Goal: Information Seeking & Learning: Check status

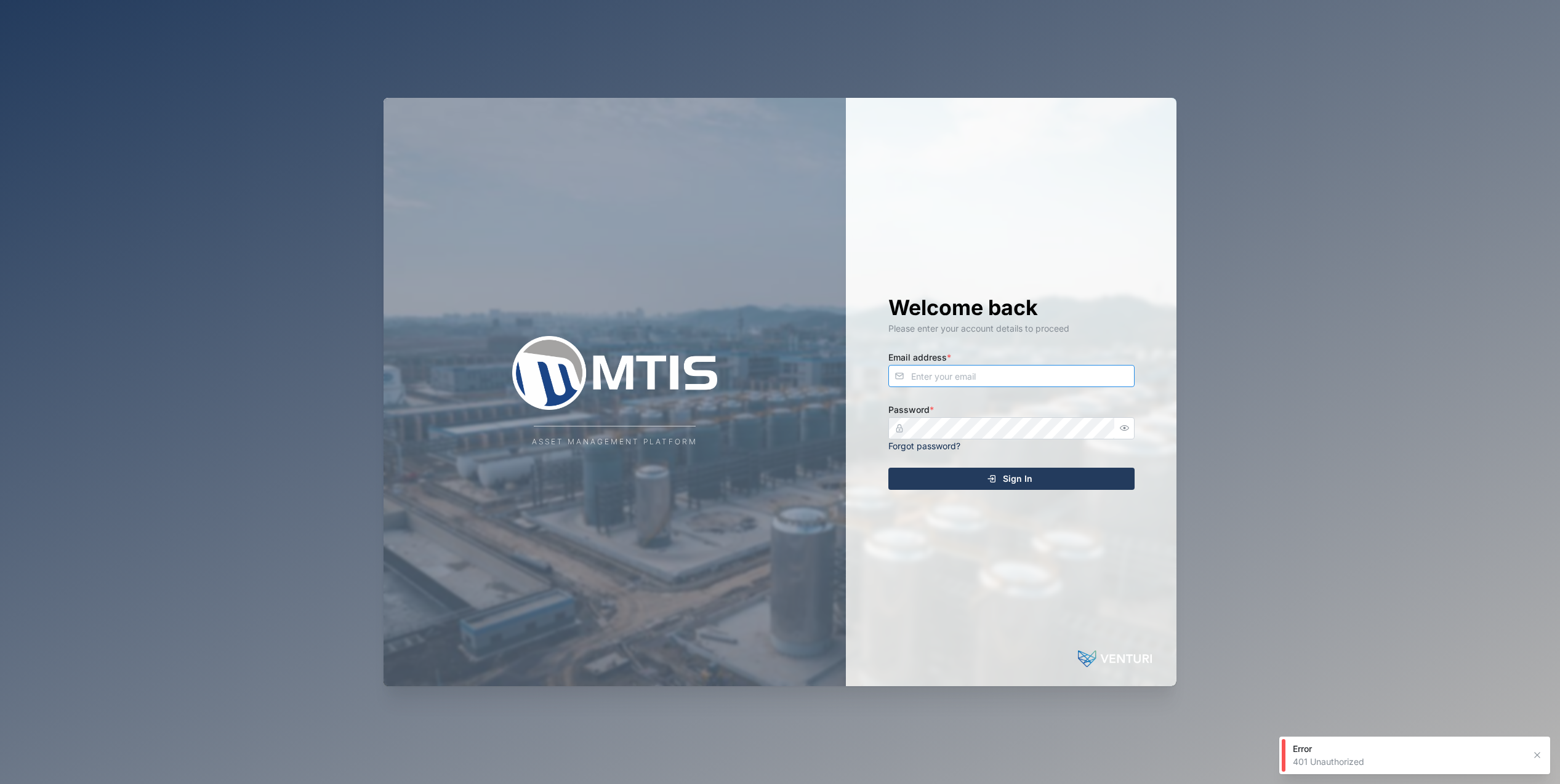
type input "[EMAIL_ADDRESS][DOMAIN_NAME]"
click at [985, 475] on div "Sign In" at bounding box center [1010, 479] width 226 height 21
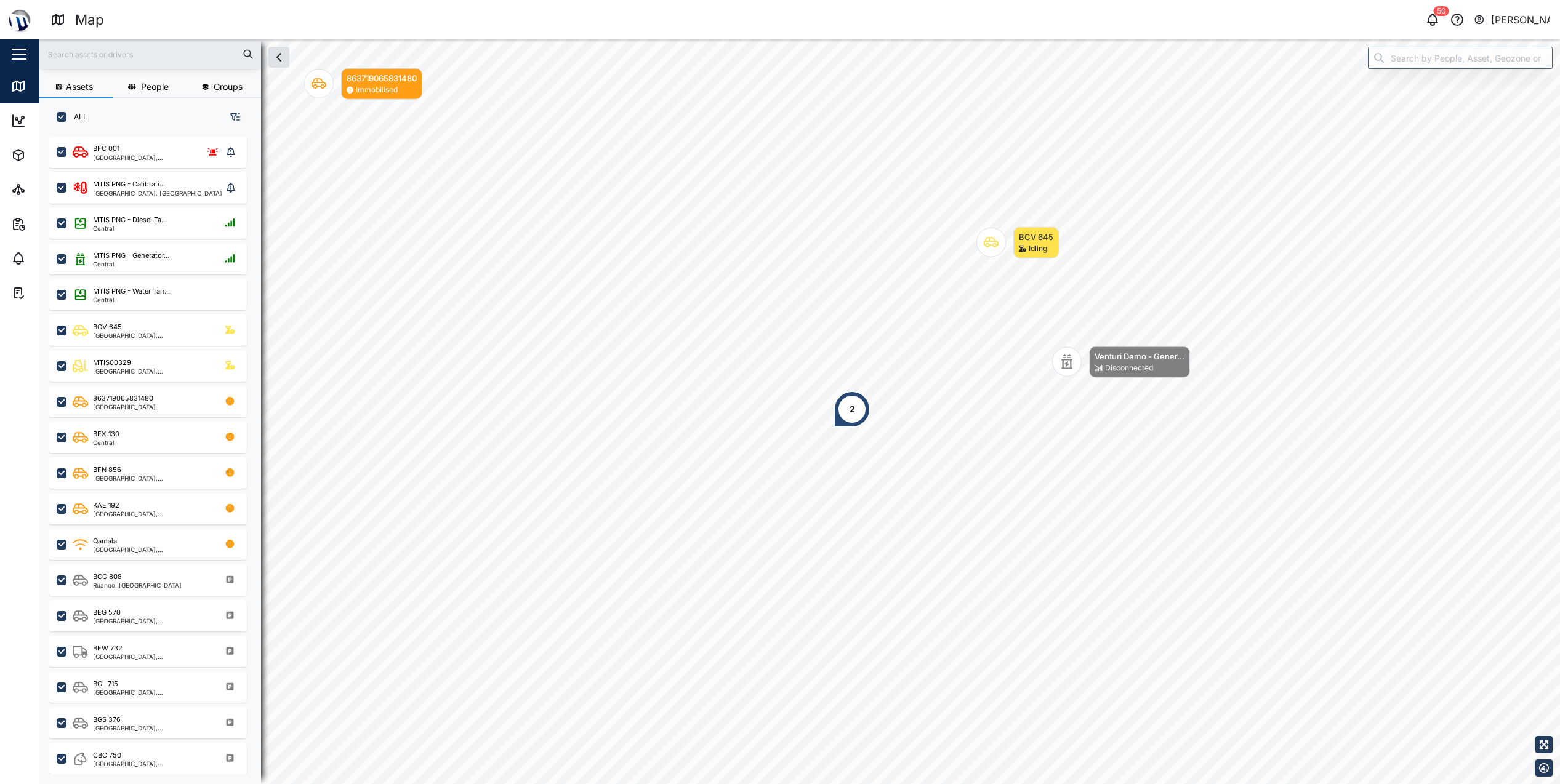
scroll to position [633, 193]
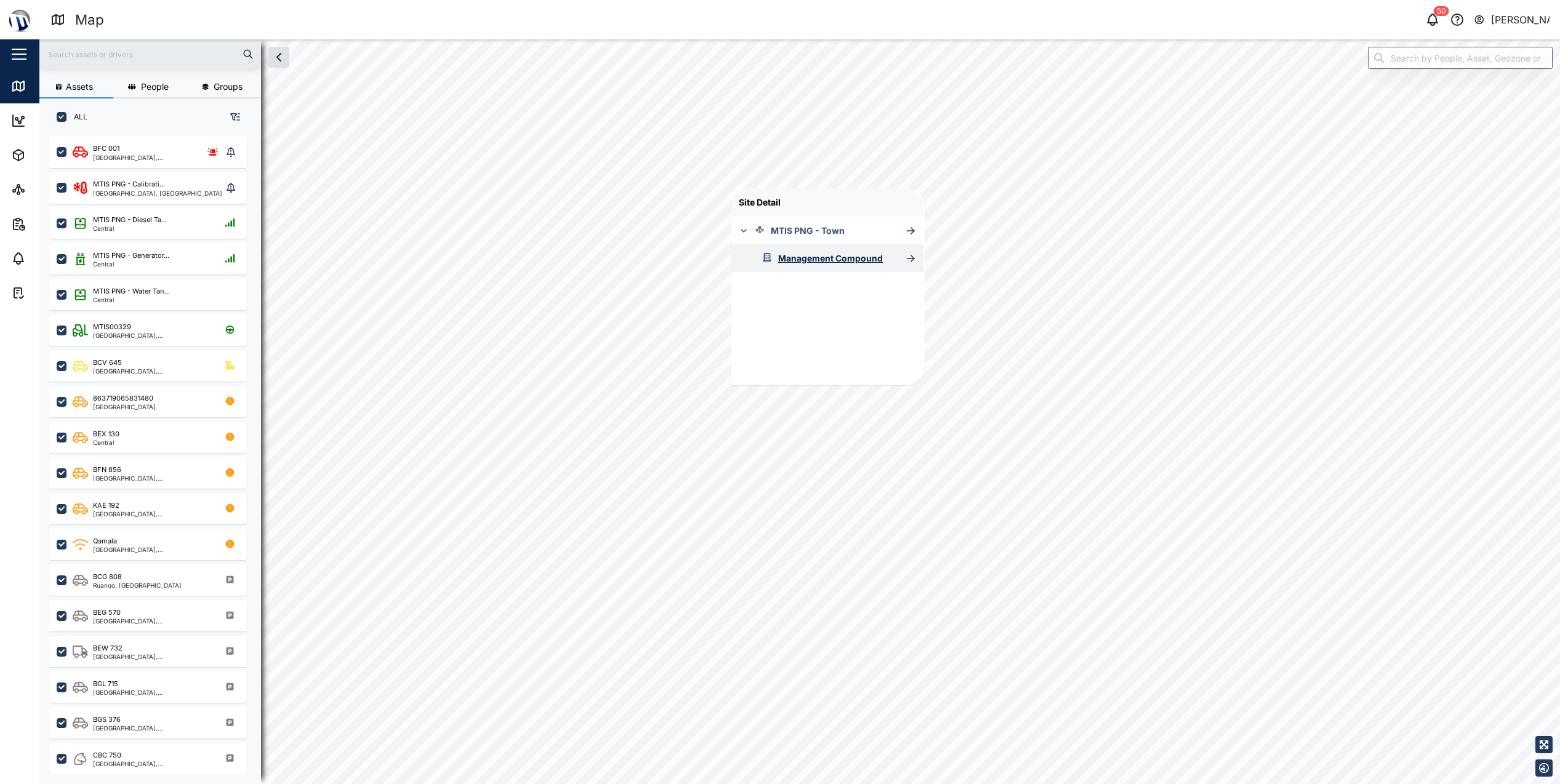
click at [845, 258] on div "Management Compound" at bounding box center [831, 258] width 104 height 14
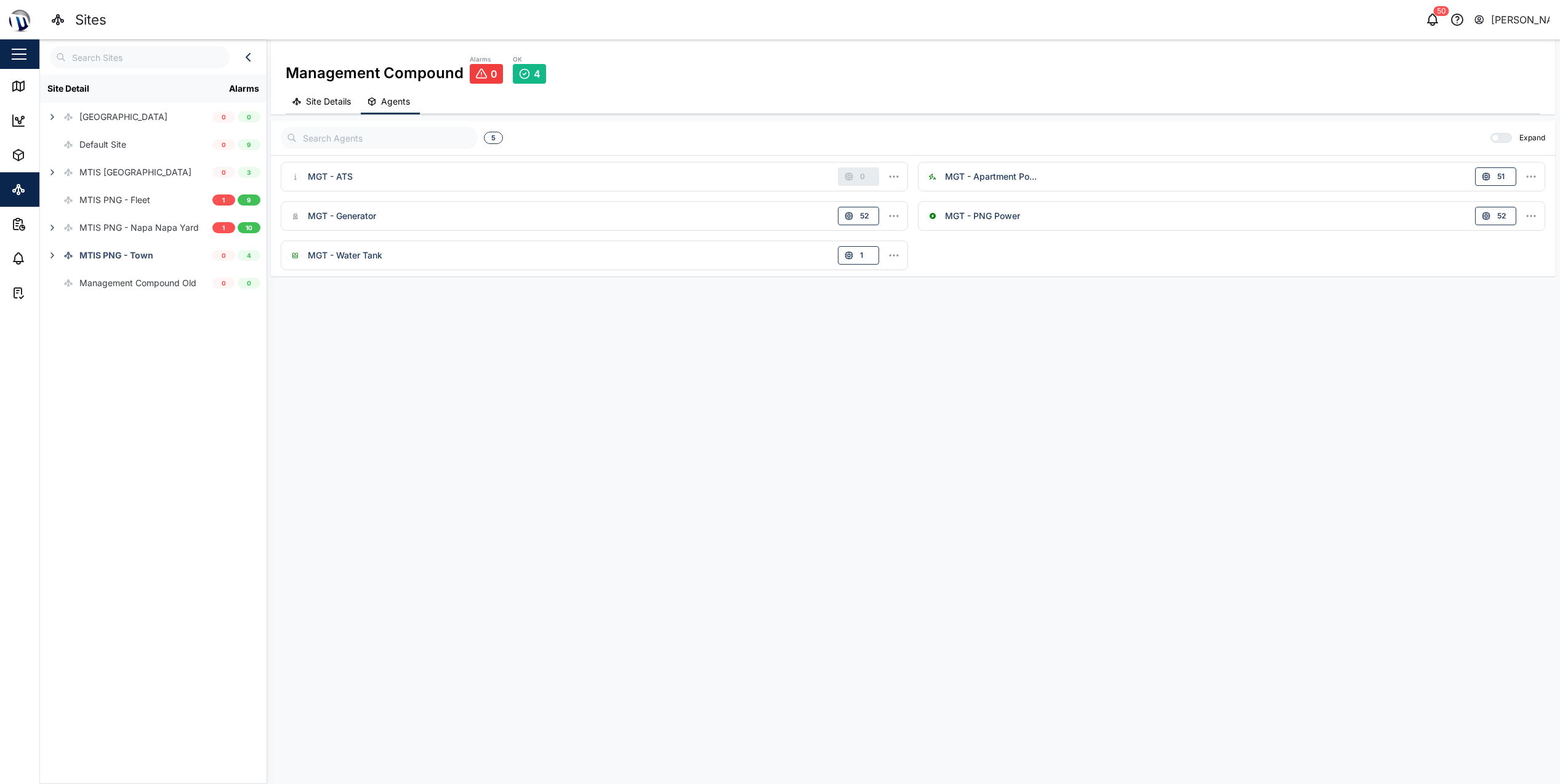
click at [301, 105] on icon "button" at bounding box center [297, 101] width 10 height 10
drag, startPoint x: 670, startPoint y: 412, endPoint x: 1161, endPoint y: 568, distance: 515.2
click at [1161, 568] on div "PNG Power L1-N MGT - PNG Power 210.60 V L2-N MGT - PNG Power 211.97 V L3-N MGT …" at bounding box center [913, 463] width 1284 height 633
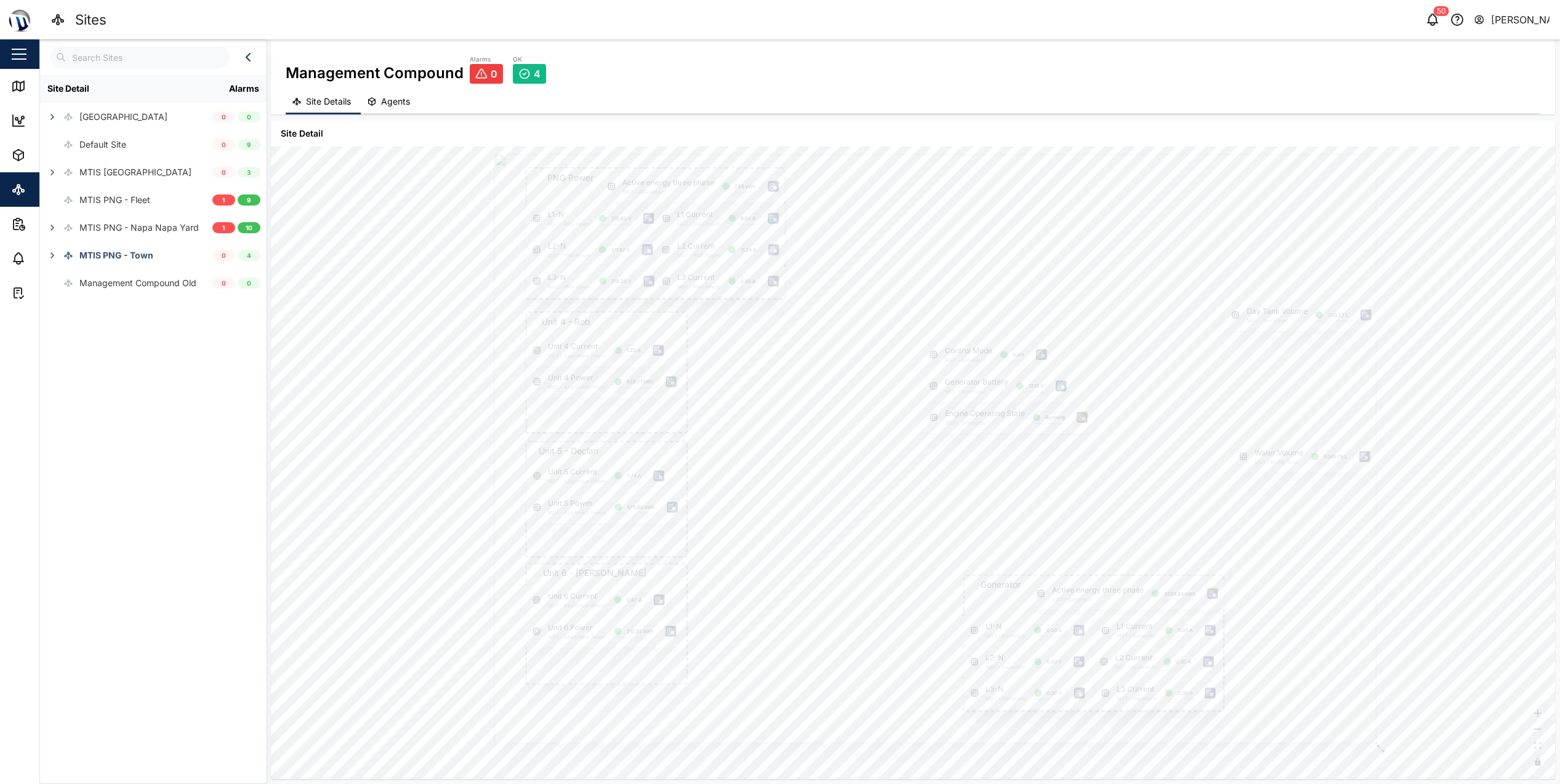
drag, startPoint x: 1310, startPoint y: 174, endPoint x: 1158, endPoint y: 112, distance: 164.2
click at [1158, 112] on div "Management Compound Alarms 0 OK 4 Site Details Agents Site Detail PNG Power L1-…" at bounding box center [913, 409] width 1284 height 740
drag, startPoint x: 1442, startPoint y: 284, endPoint x: 1377, endPoint y: 279, distance: 65.2
click at [1381, 279] on div "PNG Power L1-N MGT - PNG Power 210.60 V L2-N MGT - PNG Power 211.97 V L3-N MGT …" at bounding box center [913, 463] width 1284 height 633
drag, startPoint x: 1385, startPoint y: 362, endPoint x: 1295, endPoint y: 484, distance: 151.6
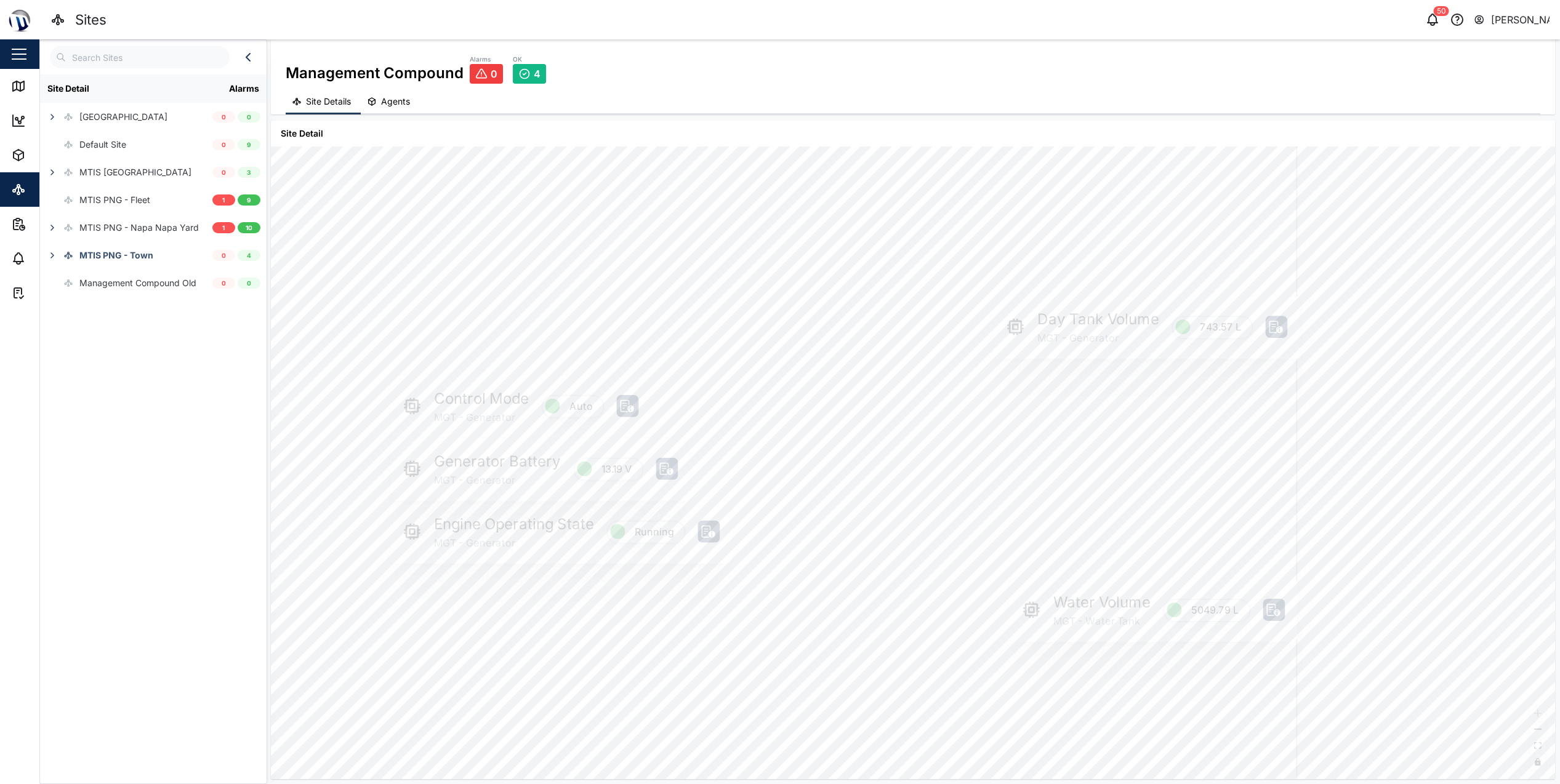
click at [1317, 482] on div "PNG Power L1-N MGT - PNG Power 210.60 V L2-N MGT - PNG Power 211.97 V L3-N MGT …" at bounding box center [913, 463] width 1284 height 633
drag, startPoint x: 1360, startPoint y: 464, endPoint x: 1373, endPoint y: 357, distance: 107.8
click at [1413, 326] on div "PNG Power L1-N MGT - PNG Power 210.60 V L2-N MGT - PNG Power 211.97 V L3-N MGT …" at bounding box center [913, 463] width 1284 height 633
drag, startPoint x: 1300, startPoint y: 594, endPoint x: 1405, endPoint y: 538, distance: 119.0
click at [1405, 538] on div "PNG Power L1-N MGT - PNG Power 210.60 V L2-N MGT - PNG Power 211.97 V L3-N MGT …" at bounding box center [913, 463] width 1284 height 633
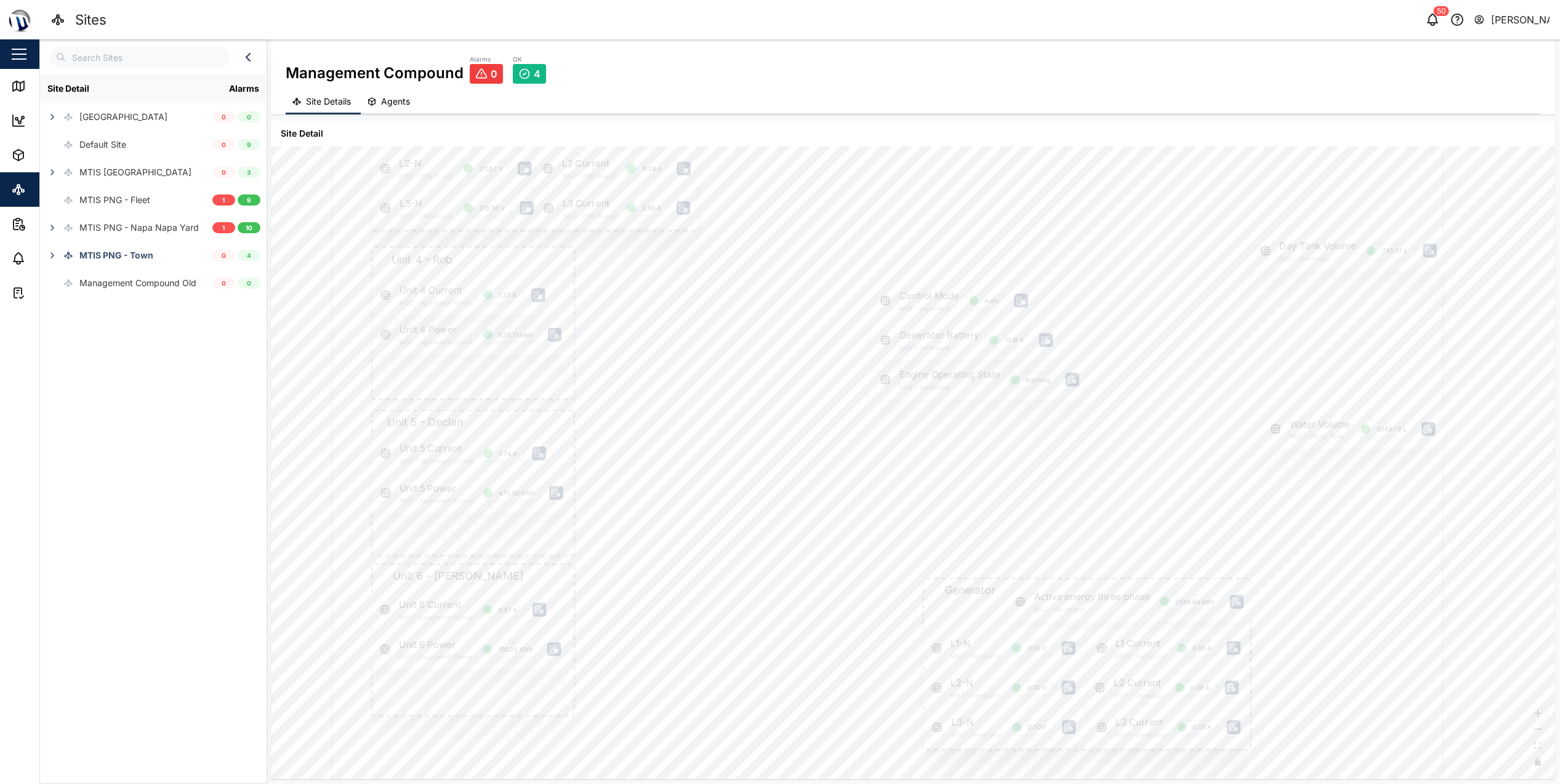
drag, startPoint x: 779, startPoint y: 721, endPoint x: 826, endPoint y: 826, distance: 115.0
click at [826, 784] on html "Sites 50 [PERSON_NAME] Close Map Dashboard Assets ATS Camera Generator Tanks UP…" at bounding box center [780, 392] width 1560 height 784
drag, startPoint x: 762, startPoint y: 577, endPoint x: 813, endPoint y: 674, distance: 109.6
click at [813, 674] on div at bounding box center [955, 551] width 1111 height 742
drag, startPoint x: 826, startPoint y: 290, endPoint x: 871, endPoint y: 318, distance: 53.0
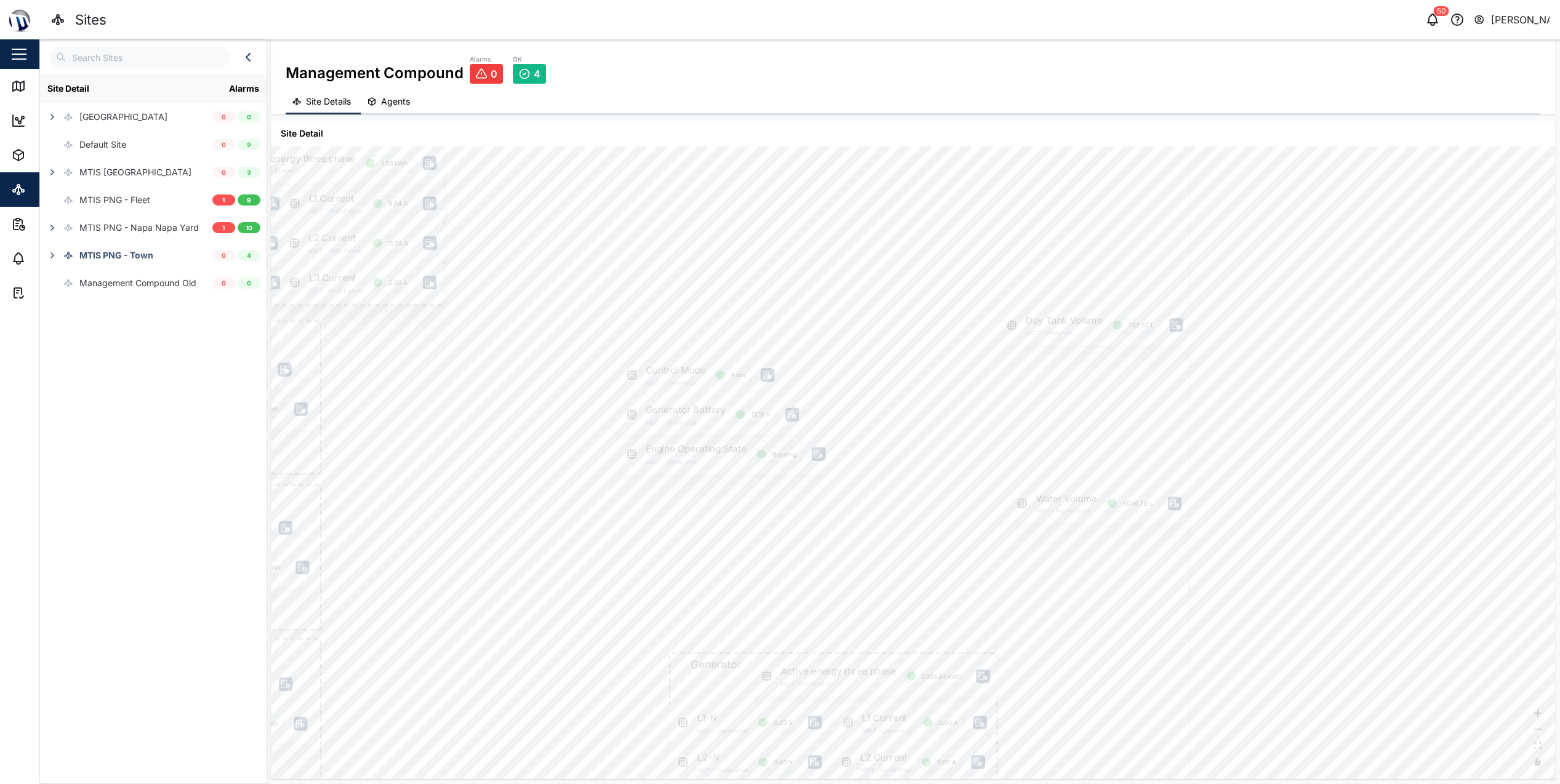
click at [668, 256] on div at bounding box center [633, 494] width 1111 height 742
click at [1164, 324] on icon at bounding box center [1167, 326] width 9 height 8
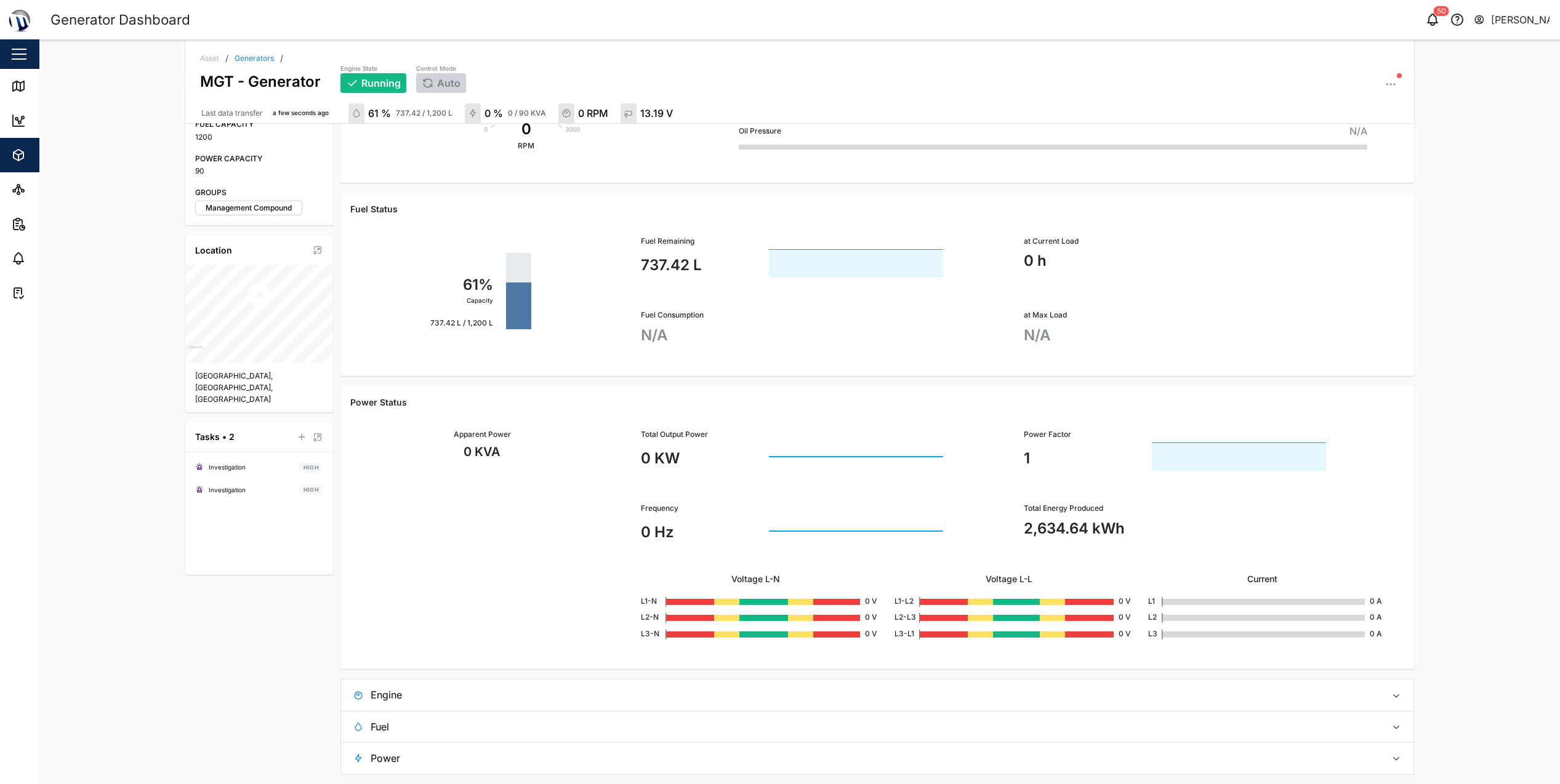
scroll to position [266, 0]
click at [424, 727] on span "Fuel" at bounding box center [873, 726] width 1005 height 30
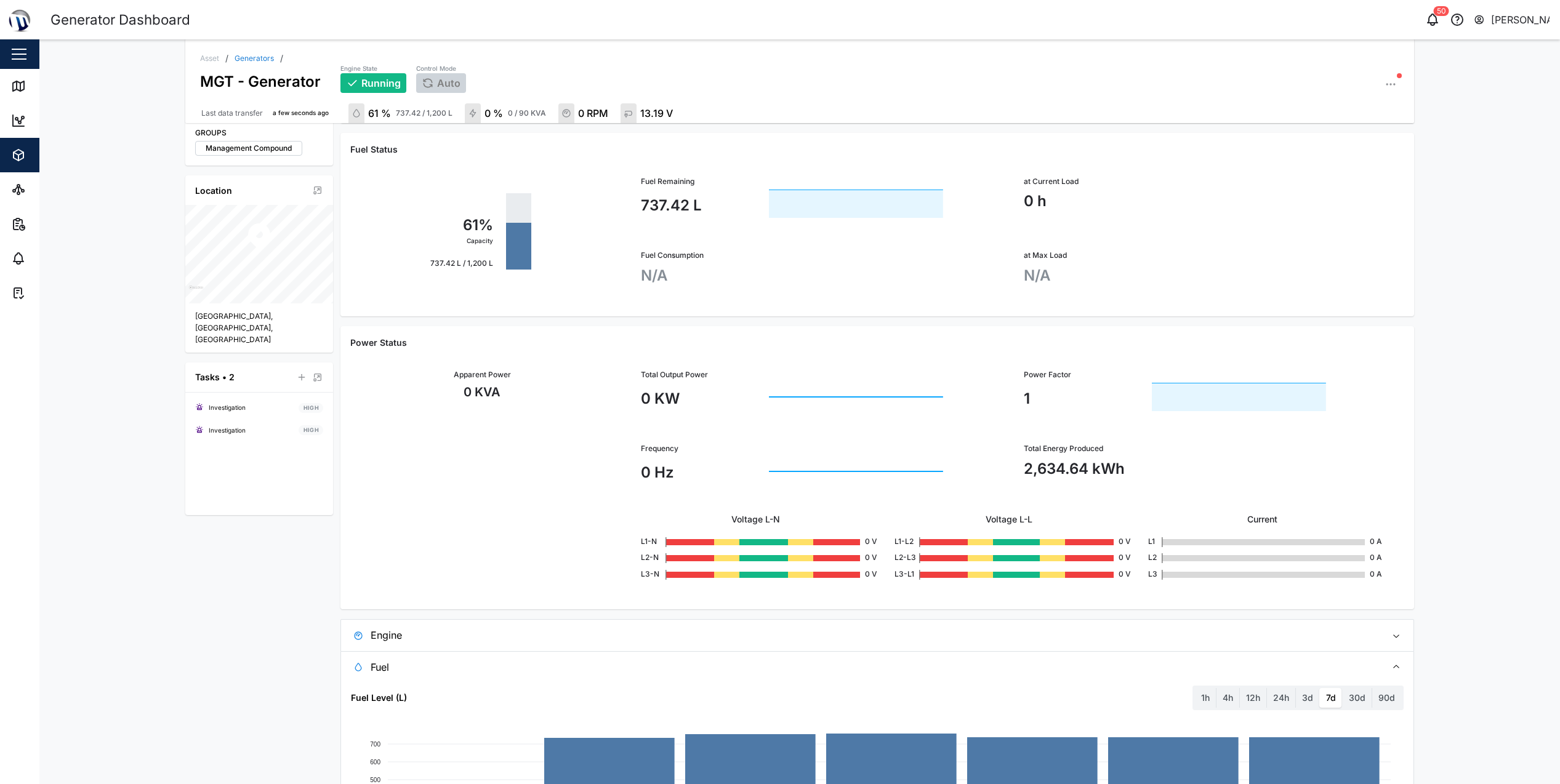
scroll to position [723, 0]
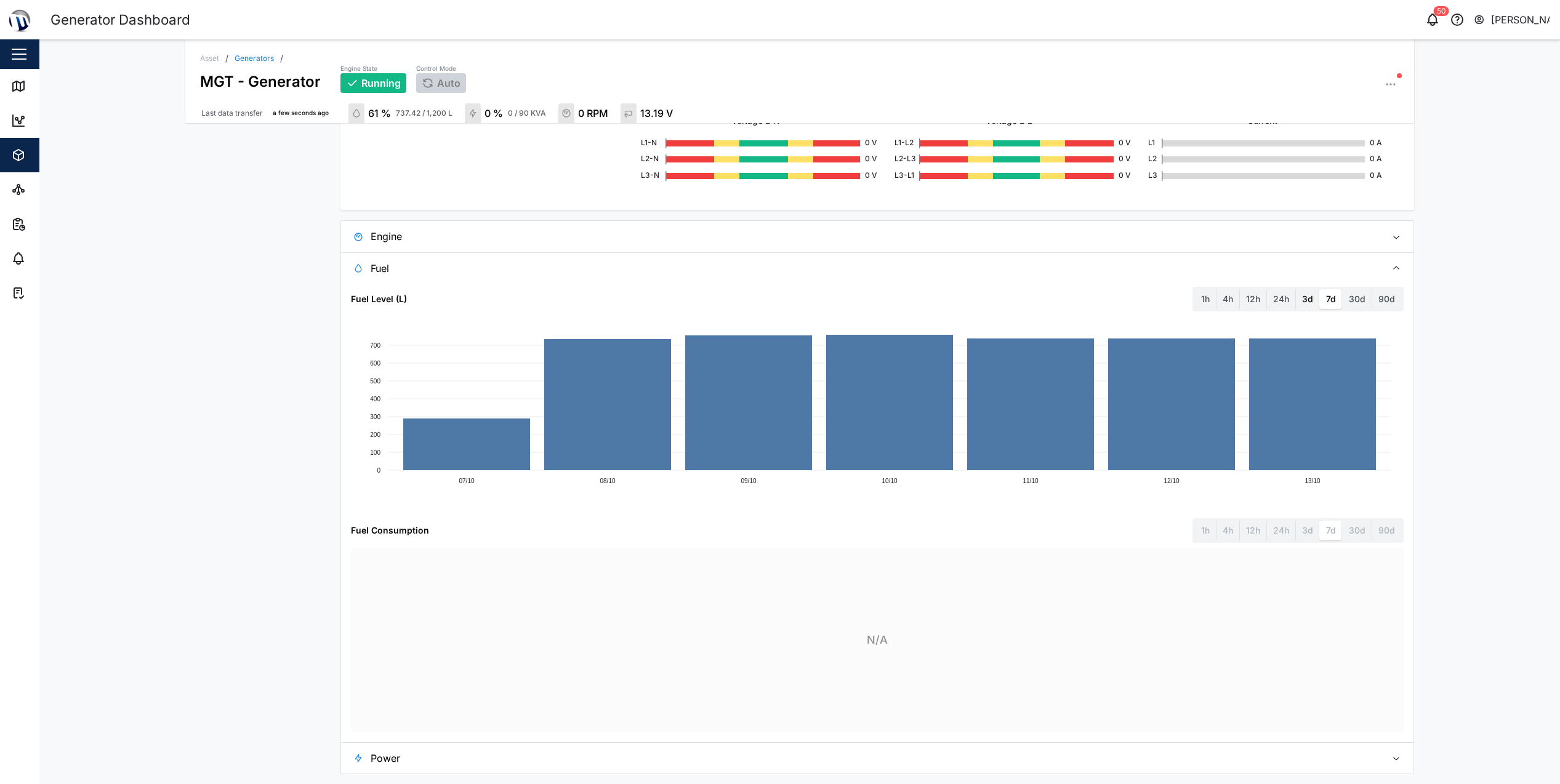
click at [1298, 295] on label "3d" at bounding box center [1307, 299] width 23 height 20
click at [1296, 290] on days "3d" at bounding box center [1296, 290] width 0 height 0
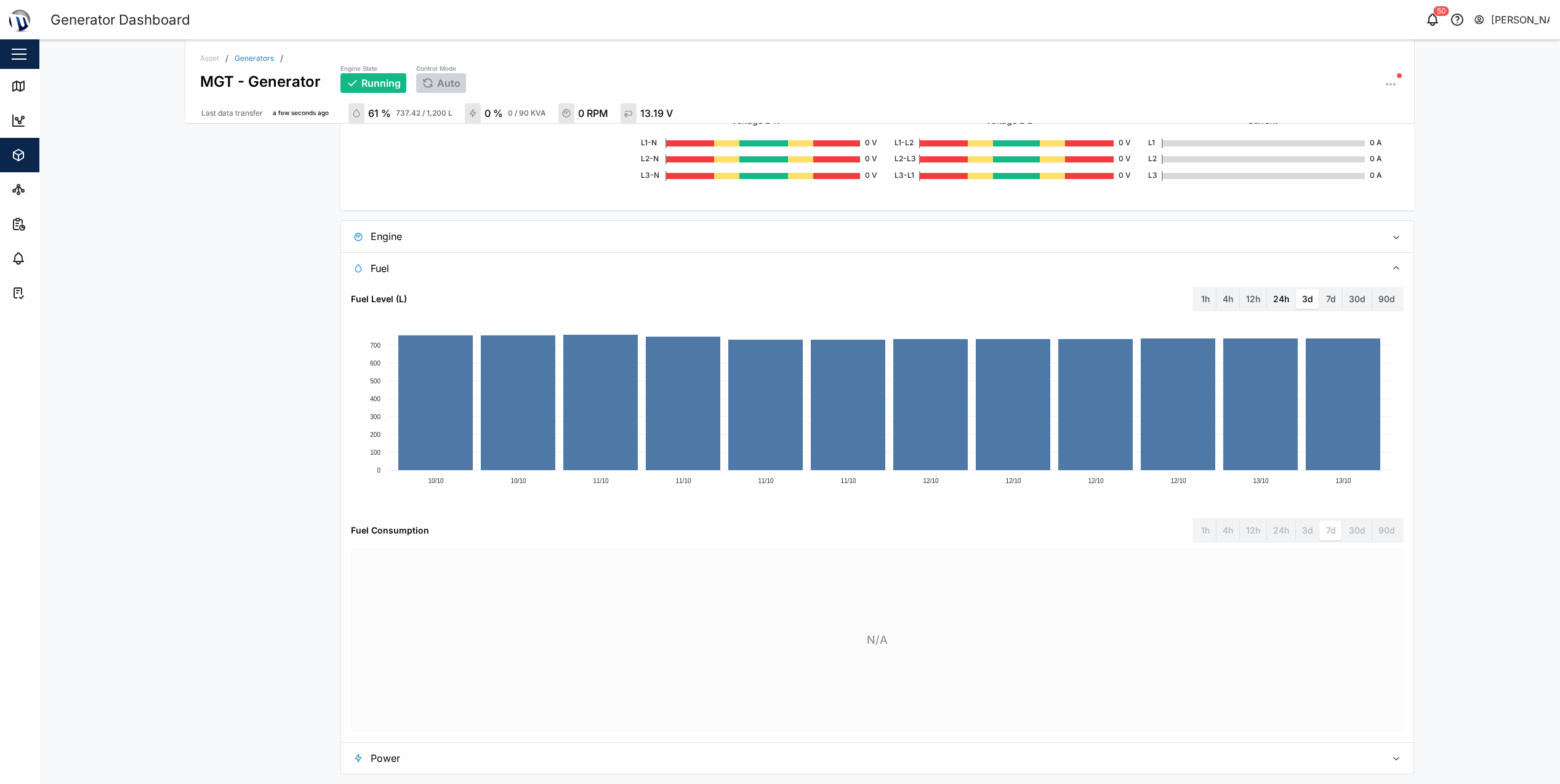
click at [1281, 301] on label "24h" at bounding box center [1281, 299] width 28 height 20
click at [1267, 290] on hours "24h" at bounding box center [1267, 290] width 0 height 0
click at [1234, 300] on label "4h" at bounding box center [1228, 299] width 22 height 20
click at [1217, 290] on hours "4h" at bounding box center [1217, 290] width 0 height 0
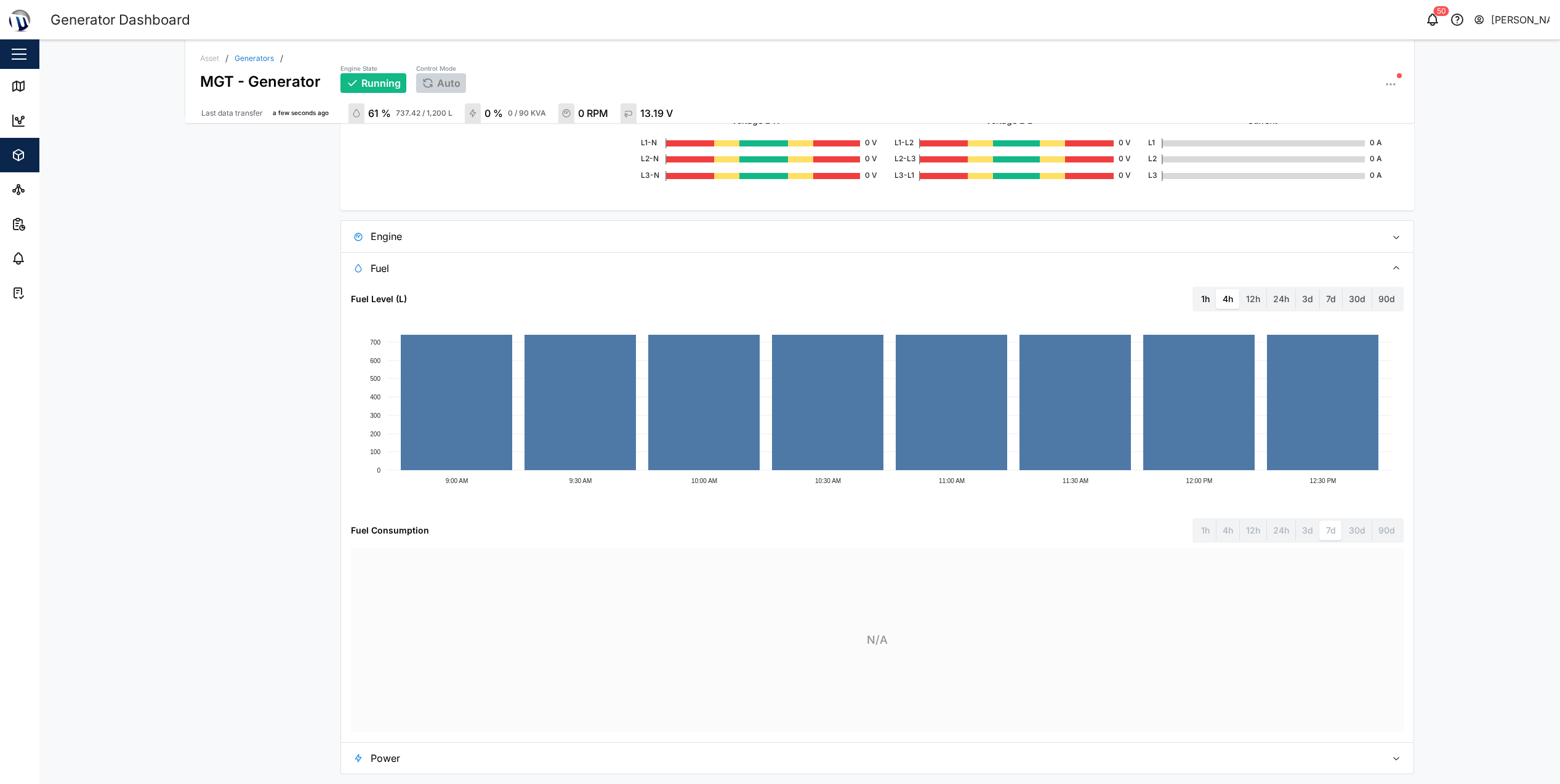
click at [1201, 296] on label "1h" at bounding box center [1205, 299] width 21 height 20
click at [1195, 290] on hour "1h" at bounding box center [1195, 290] width 0 height 0
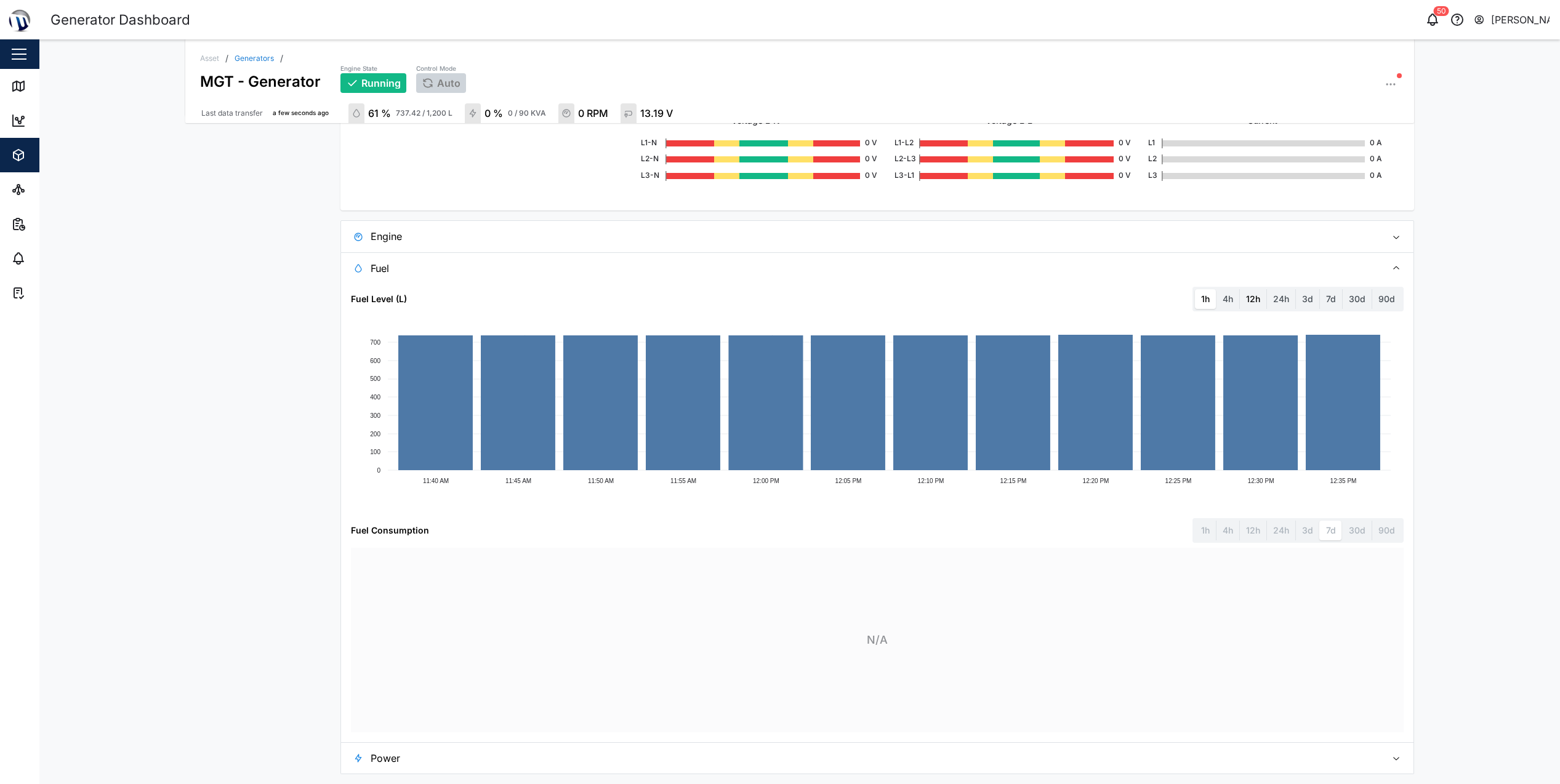
click at [1240, 298] on label "12h" at bounding box center [1253, 299] width 26 height 20
click at [1240, 290] on hours "12h" at bounding box center [1240, 290] width 0 height 0
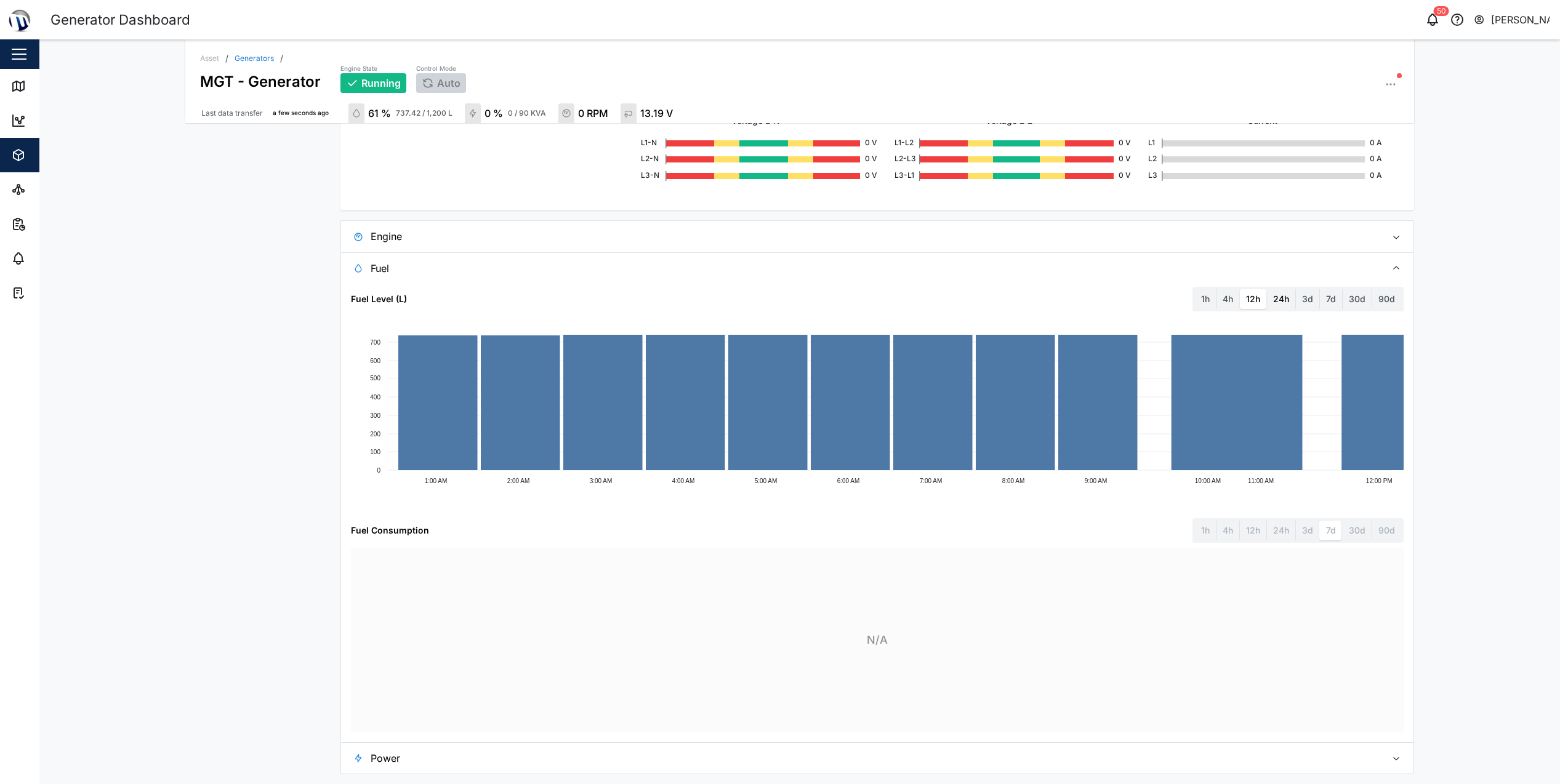
click at [1270, 303] on label "24h" at bounding box center [1281, 299] width 28 height 20
click at [1267, 290] on hours "24h" at bounding box center [1267, 290] width 0 height 0
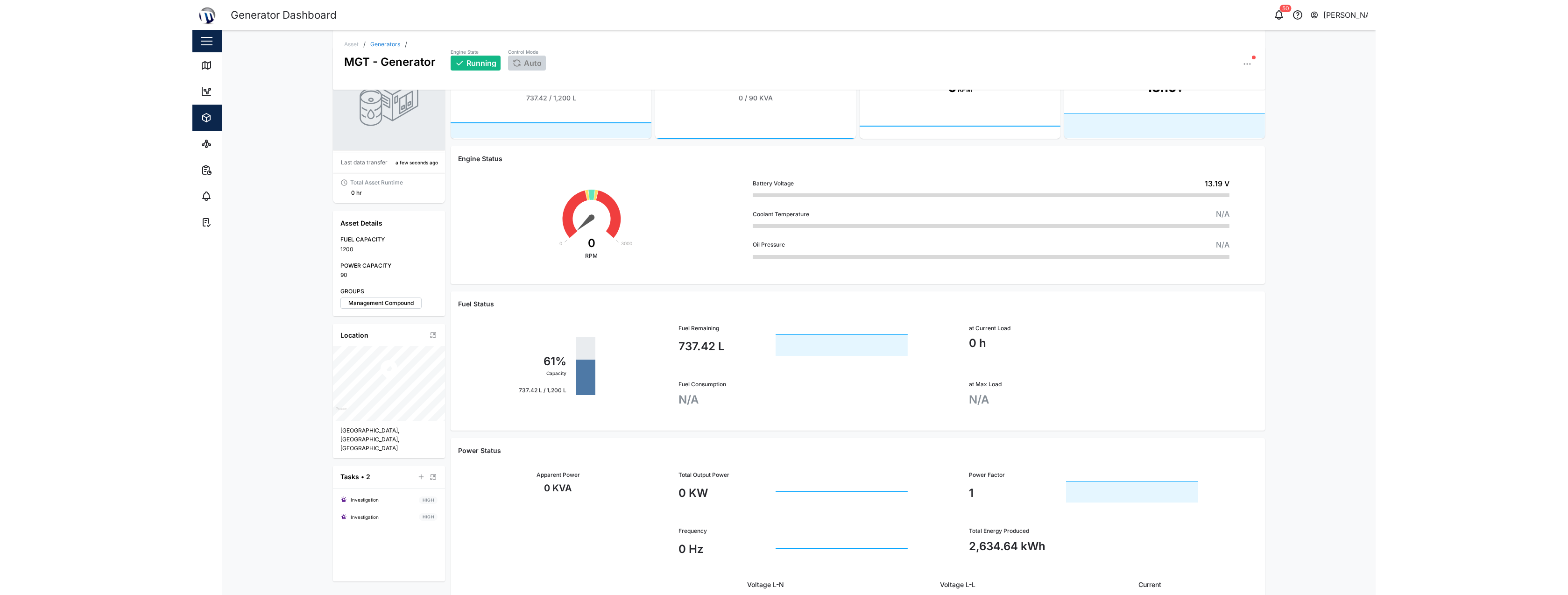
scroll to position [0, 0]
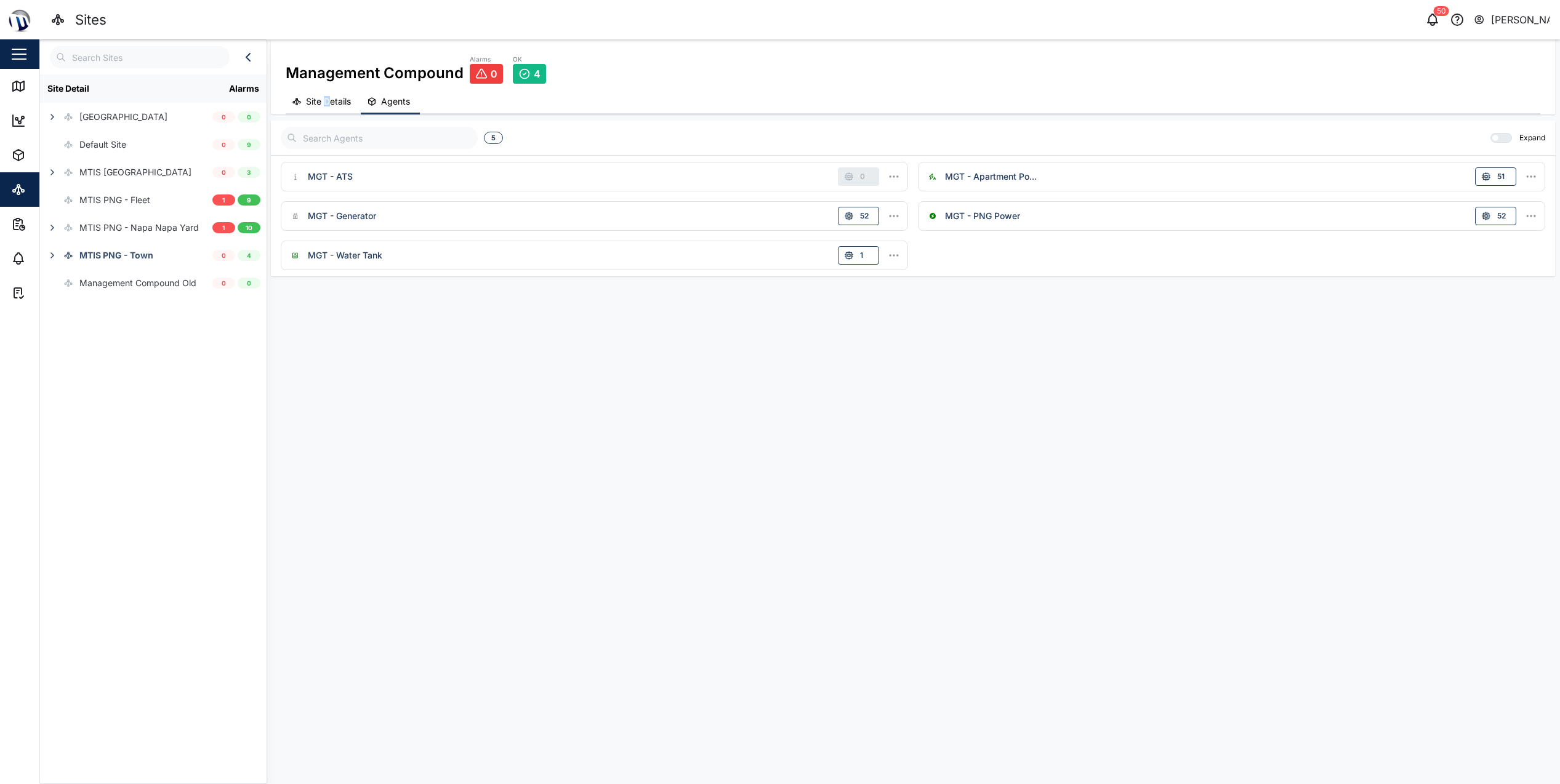
click at [327, 101] on span "Site Details" at bounding box center [328, 101] width 45 height 9
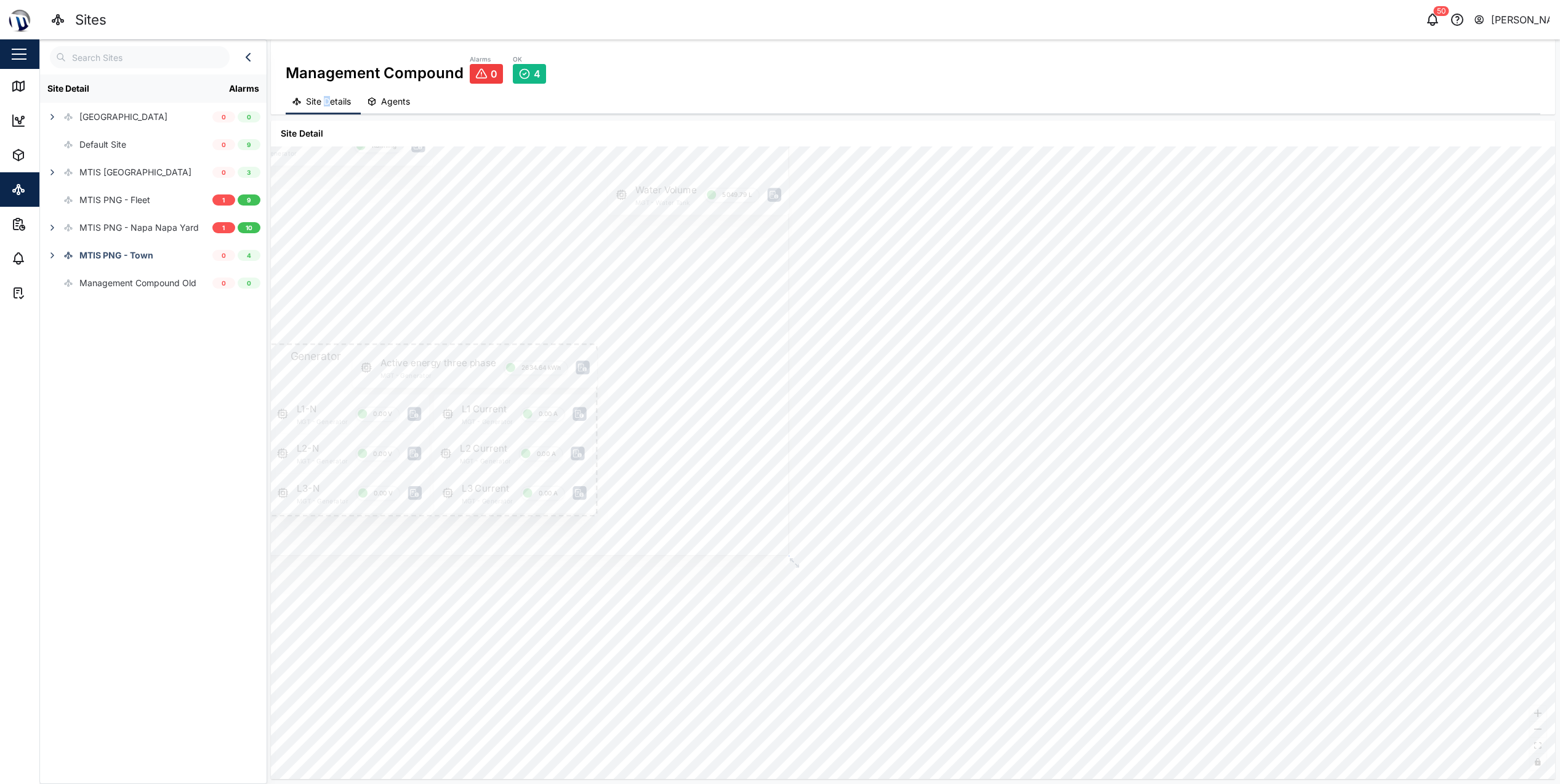
click at [773, 194] on icon at bounding box center [774, 196] width 9 height 8
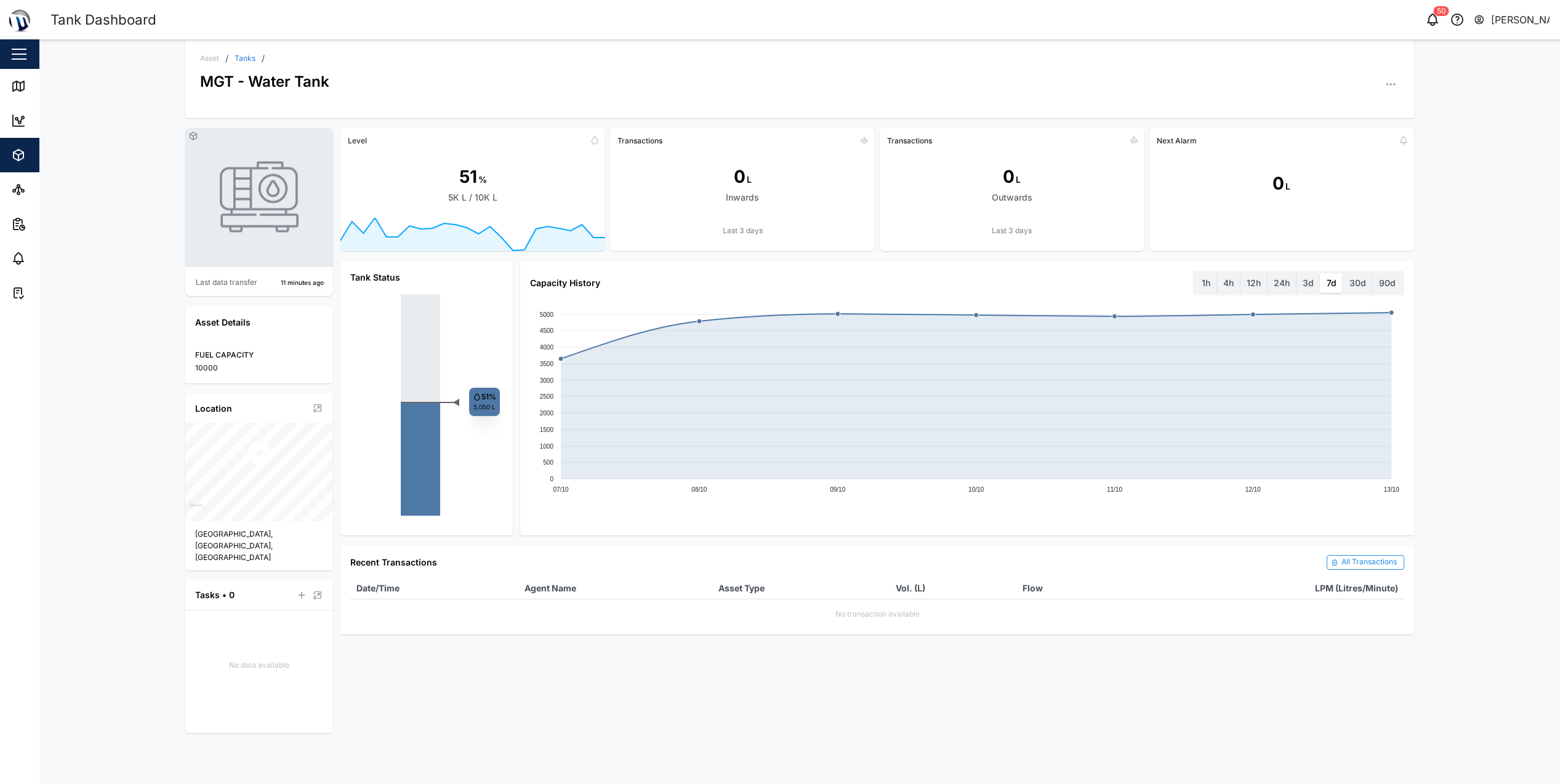
click at [1355, 284] on label "30d" at bounding box center [1358, 283] width 29 height 20
click at [1343, 274] on days "30d" at bounding box center [1343, 274] width 0 height 0
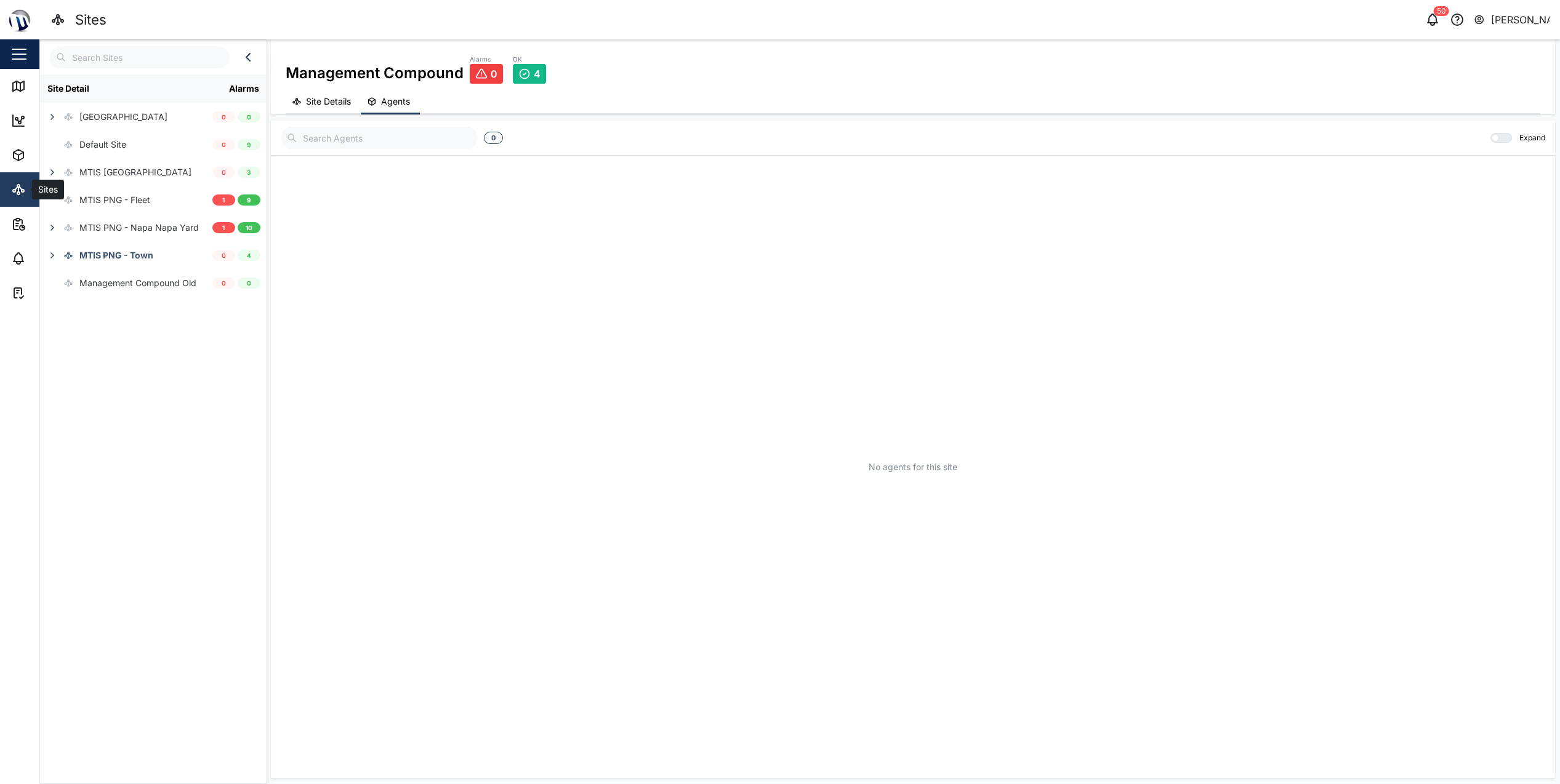
click at [33, 184] on div "Sites" at bounding box center [47, 189] width 30 height 14
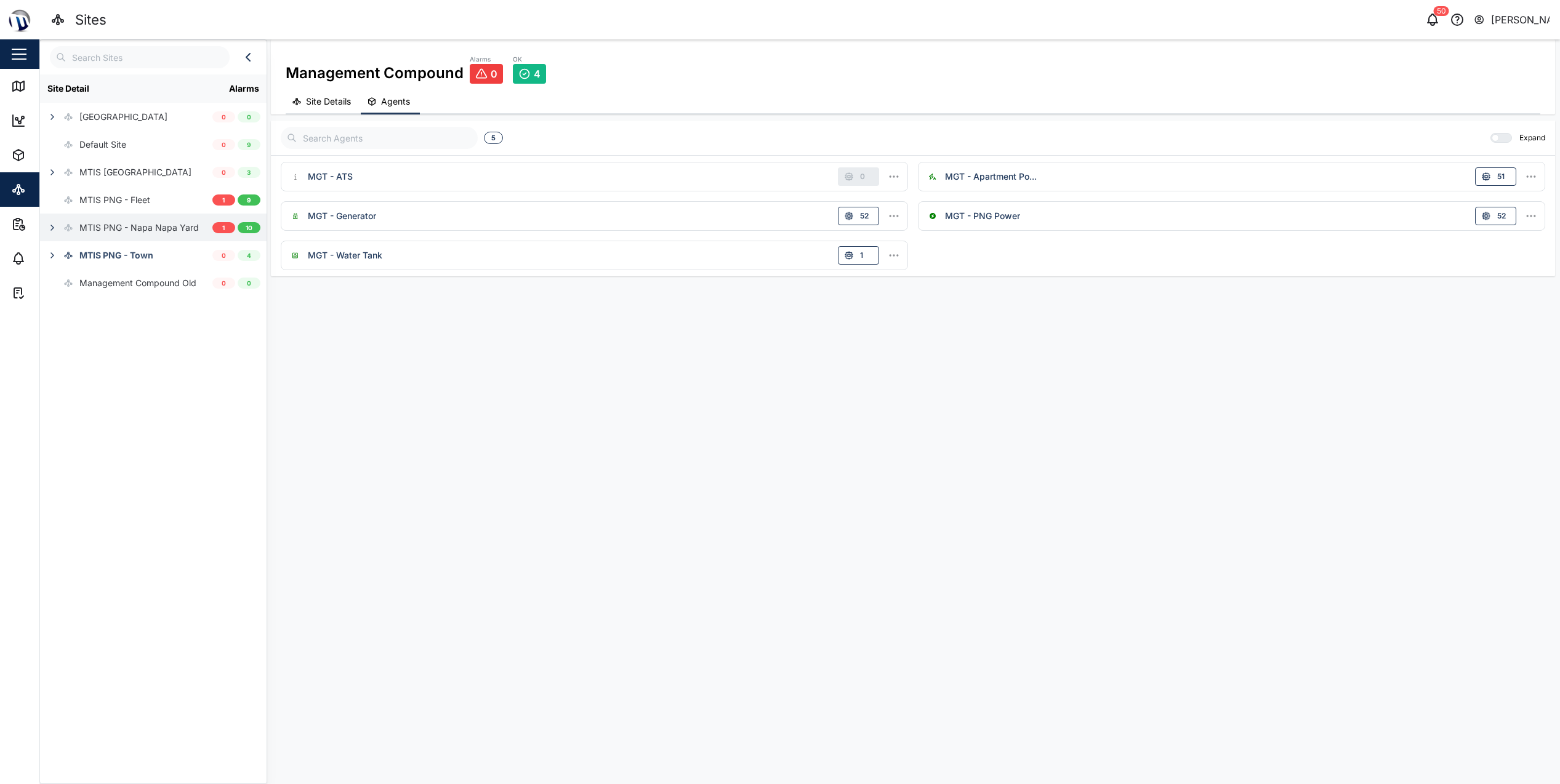
click at [132, 222] on div "MTIS PNG - Napa Napa Yard" at bounding box center [139, 227] width 120 height 14
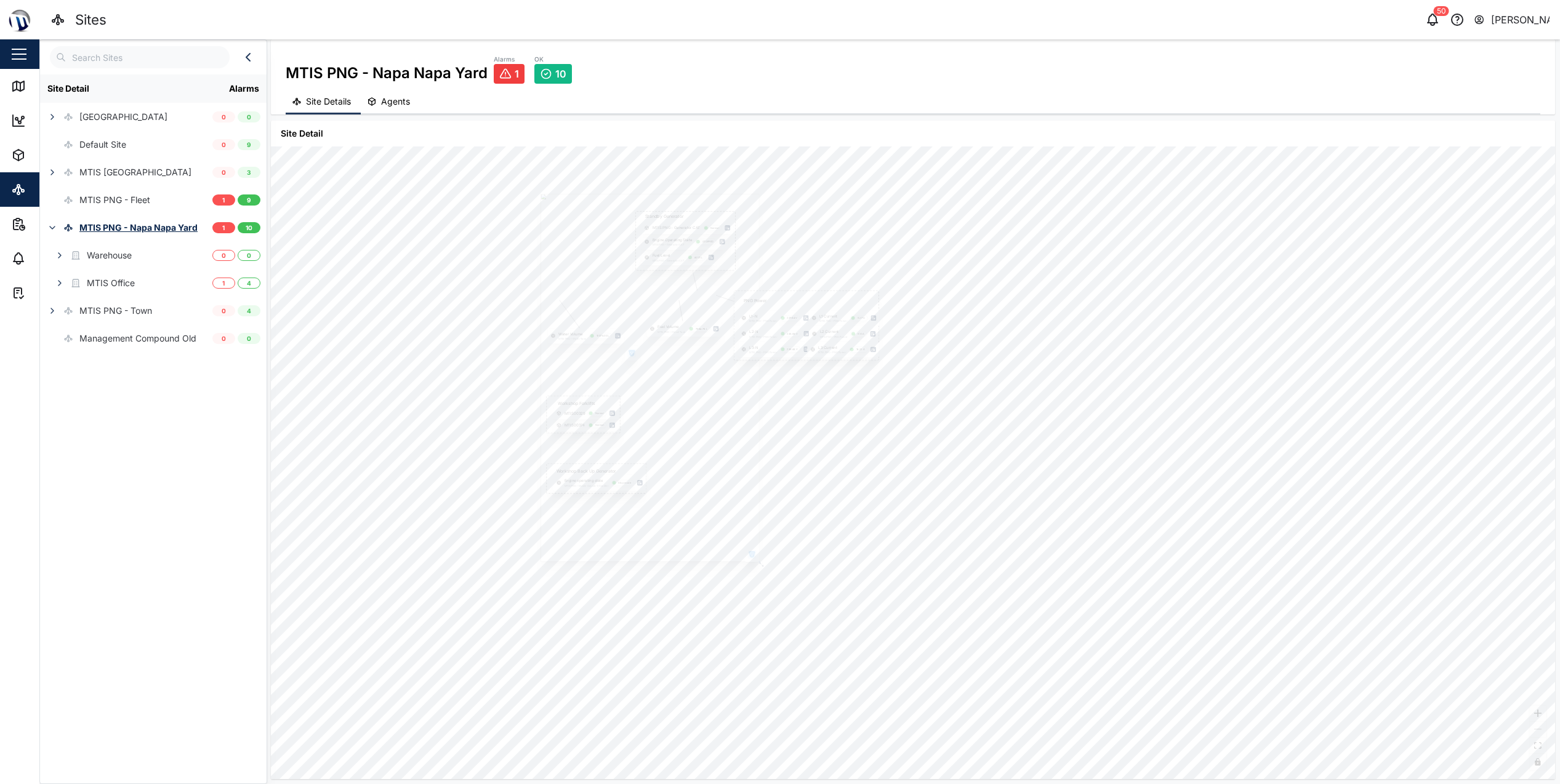
drag, startPoint x: 530, startPoint y: 482, endPoint x: 834, endPoint y: 514, distance: 305.7
click at [834, 514] on div "PNG Power L1-N MTIS PNG - PNG Power 237.94 V L1 Current MTIS PNG - PNG Power 5.…" at bounding box center [913, 463] width 1284 height 633
drag, startPoint x: 989, startPoint y: 538, endPoint x: 1018, endPoint y: 558, distance: 35.2
click at [1018, 558] on div "PNG Power L1-N MTIS PNG - PNG Power 237.94 V L1 Current MTIS PNG - PNG Power 5.…" at bounding box center [913, 463] width 1284 height 633
click at [879, 441] on icon at bounding box center [885, 444] width 14 height 12
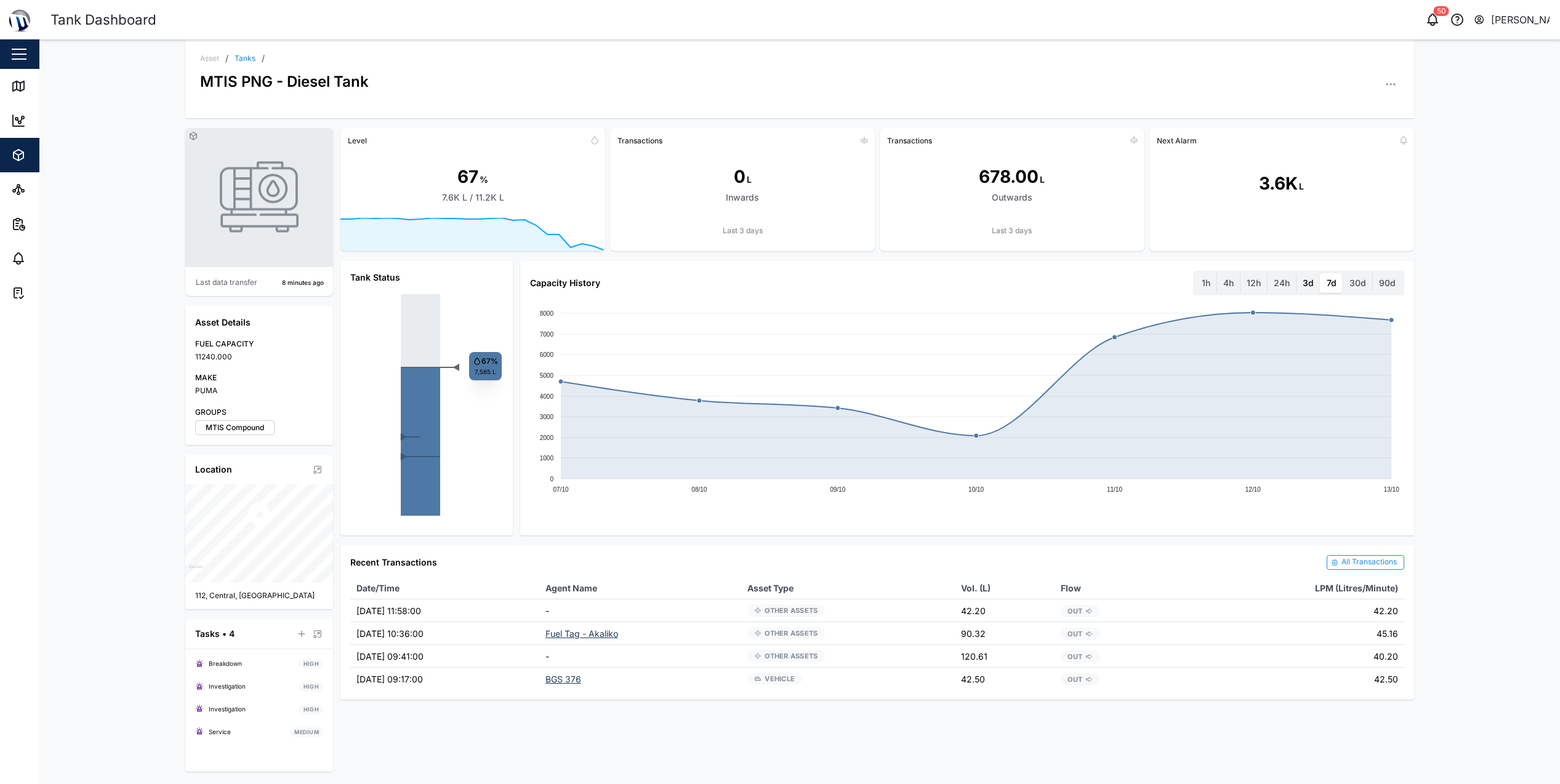
click at [1305, 284] on label "3d" at bounding box center [1308, 283] width 23 height 20
click at [1297, 274] on days "3d" at bounding box center [1297, 274] width 0 height 0
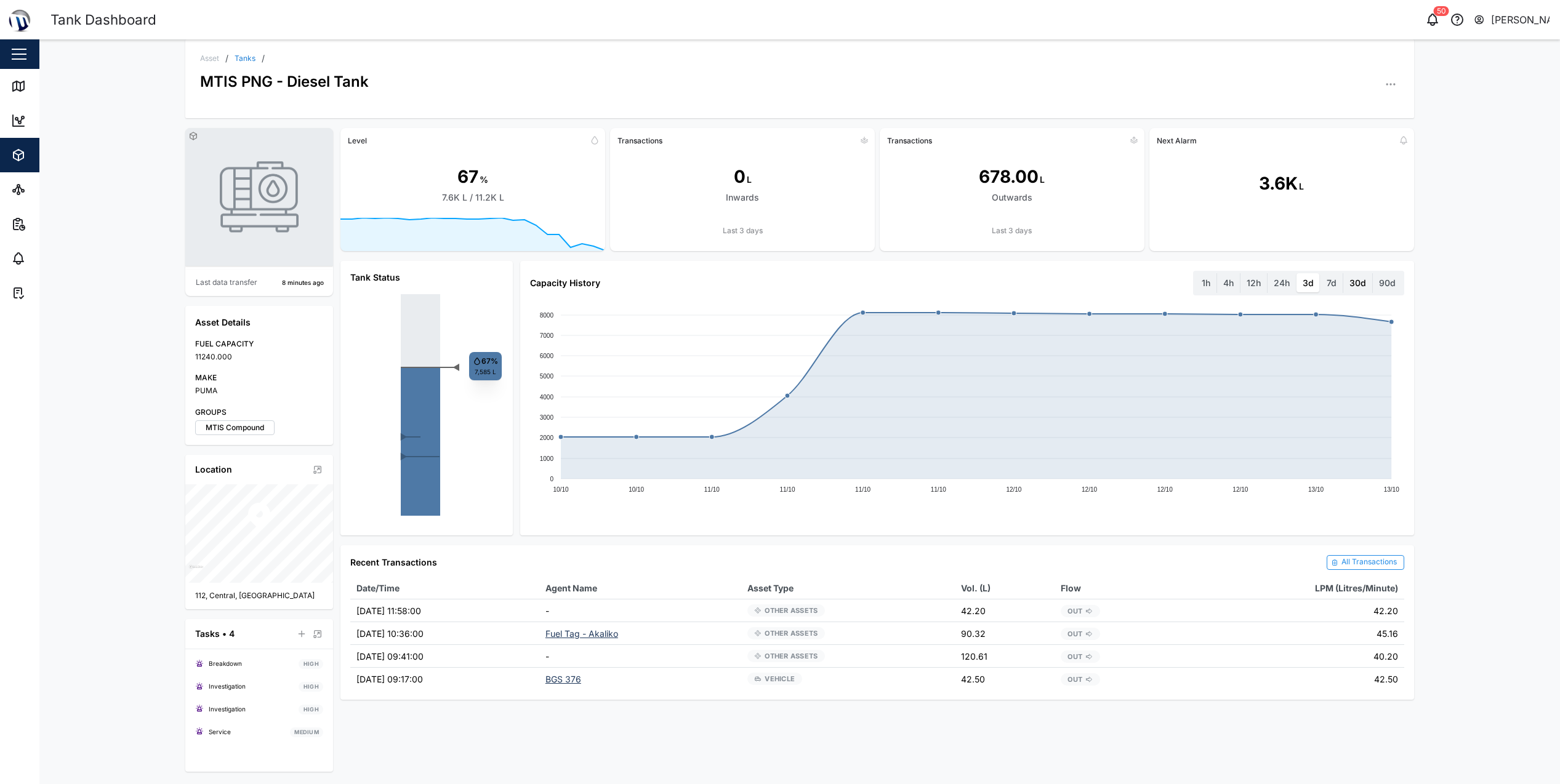
click at [1357, 282] on label "30d" at bounding box center [1358, 283] width 29 height 20
click at [1343, 274] on days "30d" at bounding box center [1343, 274] width 0 height 0
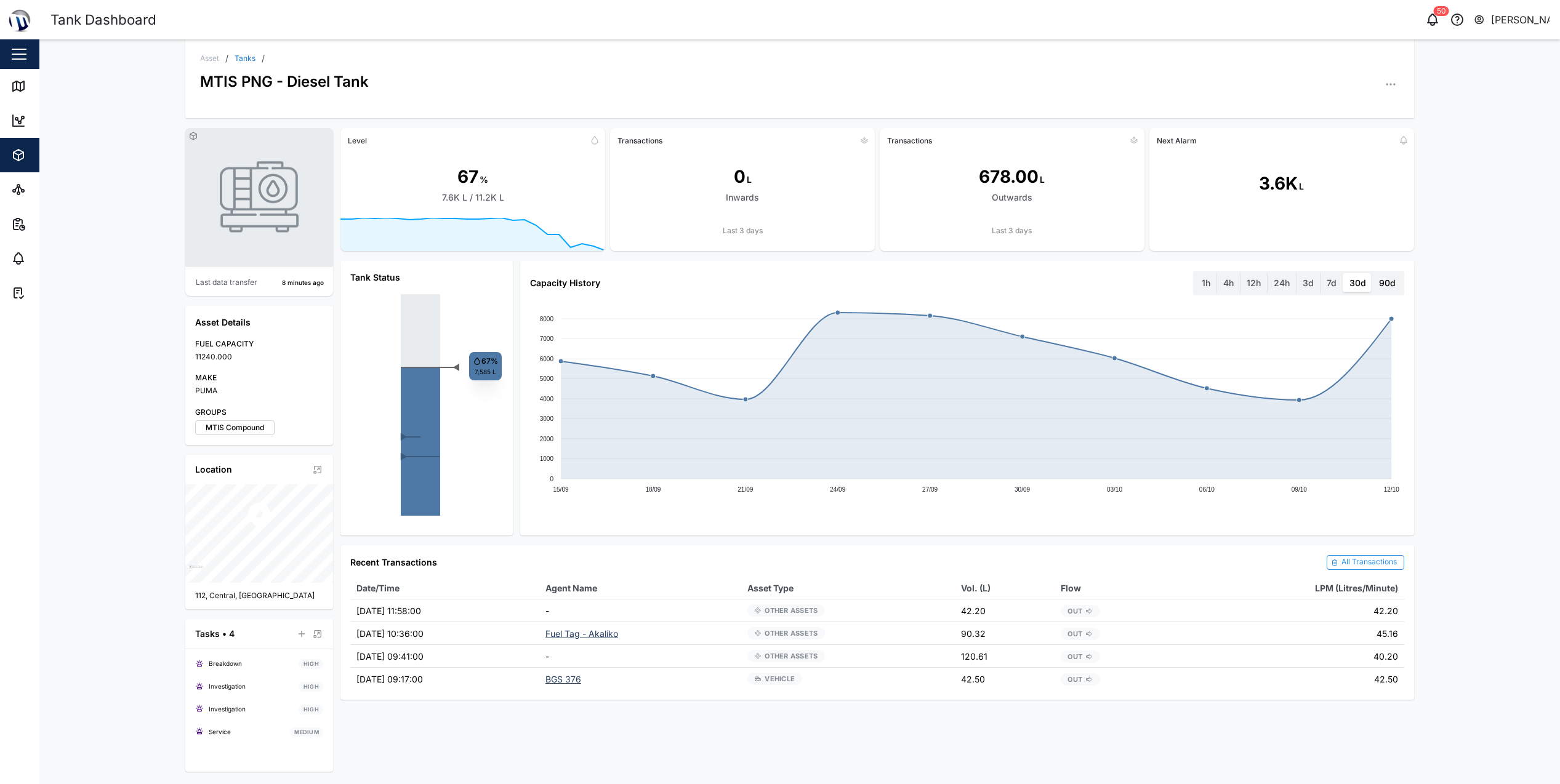
click at [1382, 285] on label "90d" at bounding box center [1387, 283] width 29 height 20
click at [1373, 274] on days "90d" at bounding box center [1373, 274] width 0 height 0
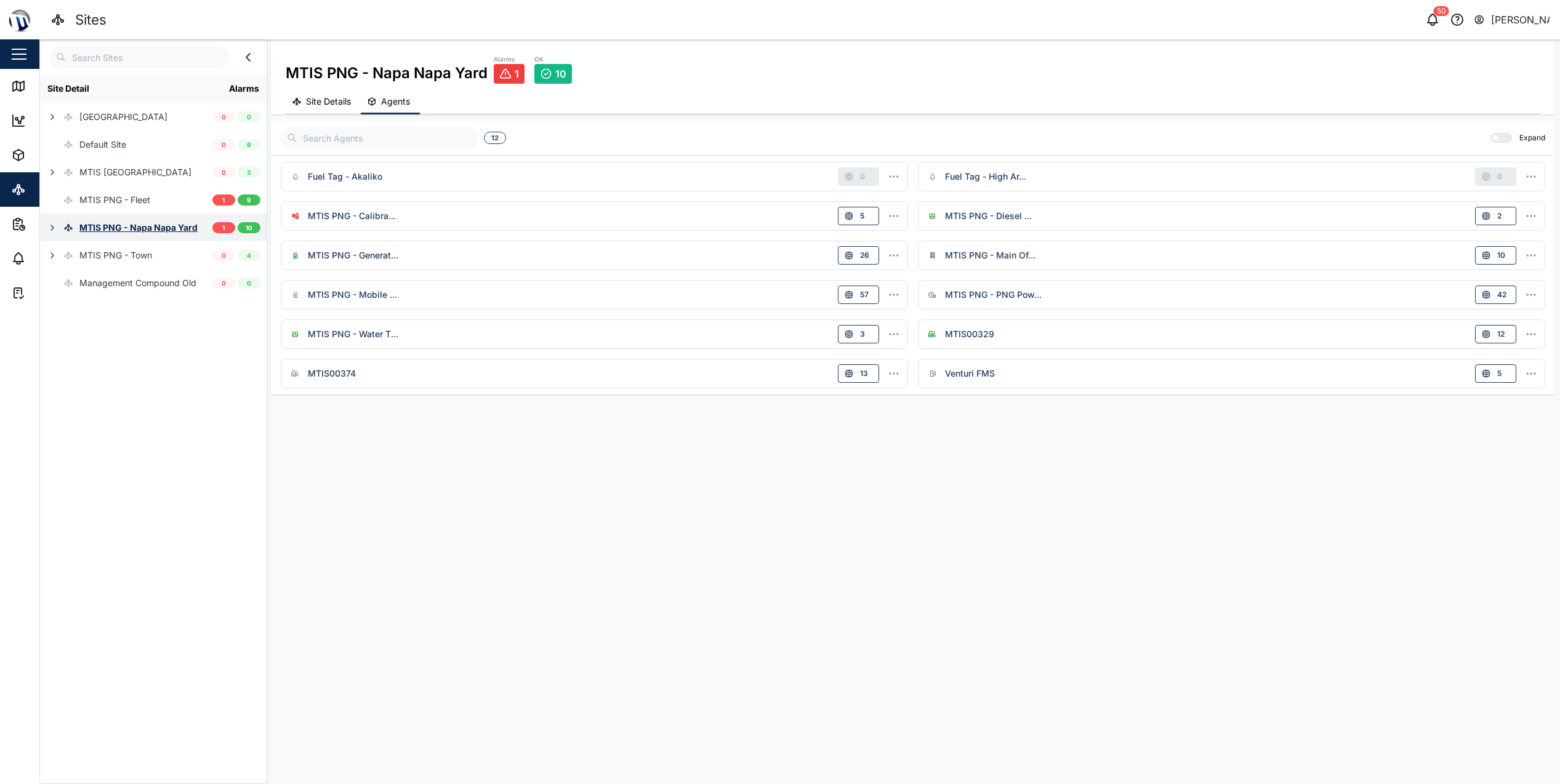
click at [177, 226] on div "MTIS PNG - Napa Napa Yard" at bounding box center [138, 227] width 118 height 14
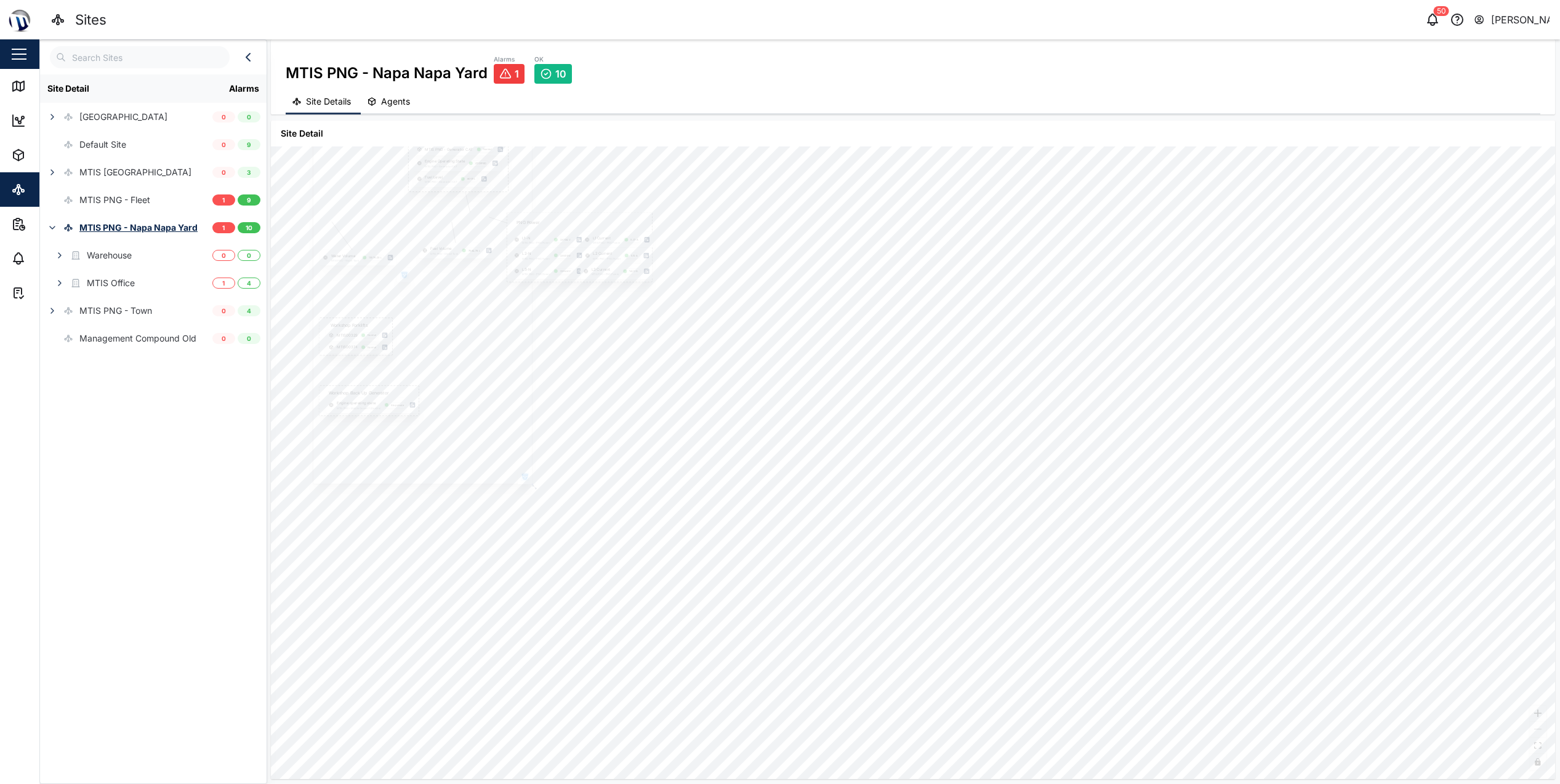
drag, startPoint x: 591, startPoint y: 460, endPoint x: 858, endPoint y: 517, distance: 273.0
click at [858, 517] on div "PNG Power L1-N MTIS PNG - PNG Power 237.94 V L1 Current MTIS PNG - PNG Power 5.…" at bounding box center [913, 463] width 1284 height 633
drag, startPoint x: 1046, startPoint y: 566, endPoint x: 1101, endPoint y: 599, distance: 64.1
click at [1111, 599] on div "PNG Power L1-N MTIS PNG - PNG Power 237.94 V L1 Current MTIS PNG - PNG Power 5.…" at bounding box center [913, 463] width 1284 height 633
drag, startPoint x: 1152, startPoint y: 472, endPoint x: 1199, endPoint y: 643, distance: 177.3
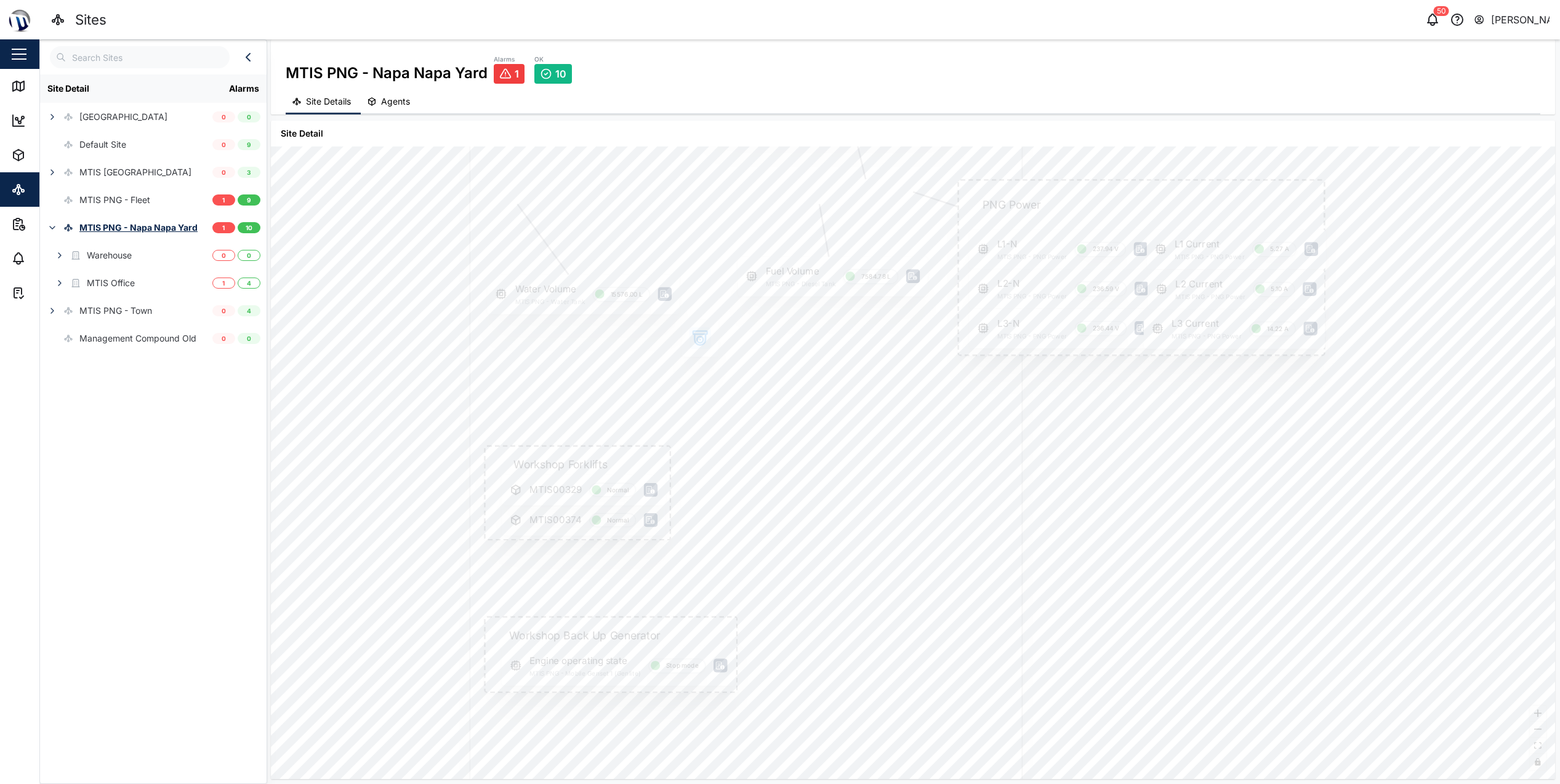
click at [1199, 643] on div "PNG Power L1-N MTIS PNG - PNG Power 237.94 V L1 Current MTIS PNG - PNG Power 5.…" at bounding box center [913, 463] width 1284 height 633
click at [706, 356] on icon "button" at bounding box center [710, 360] width 11 height 11
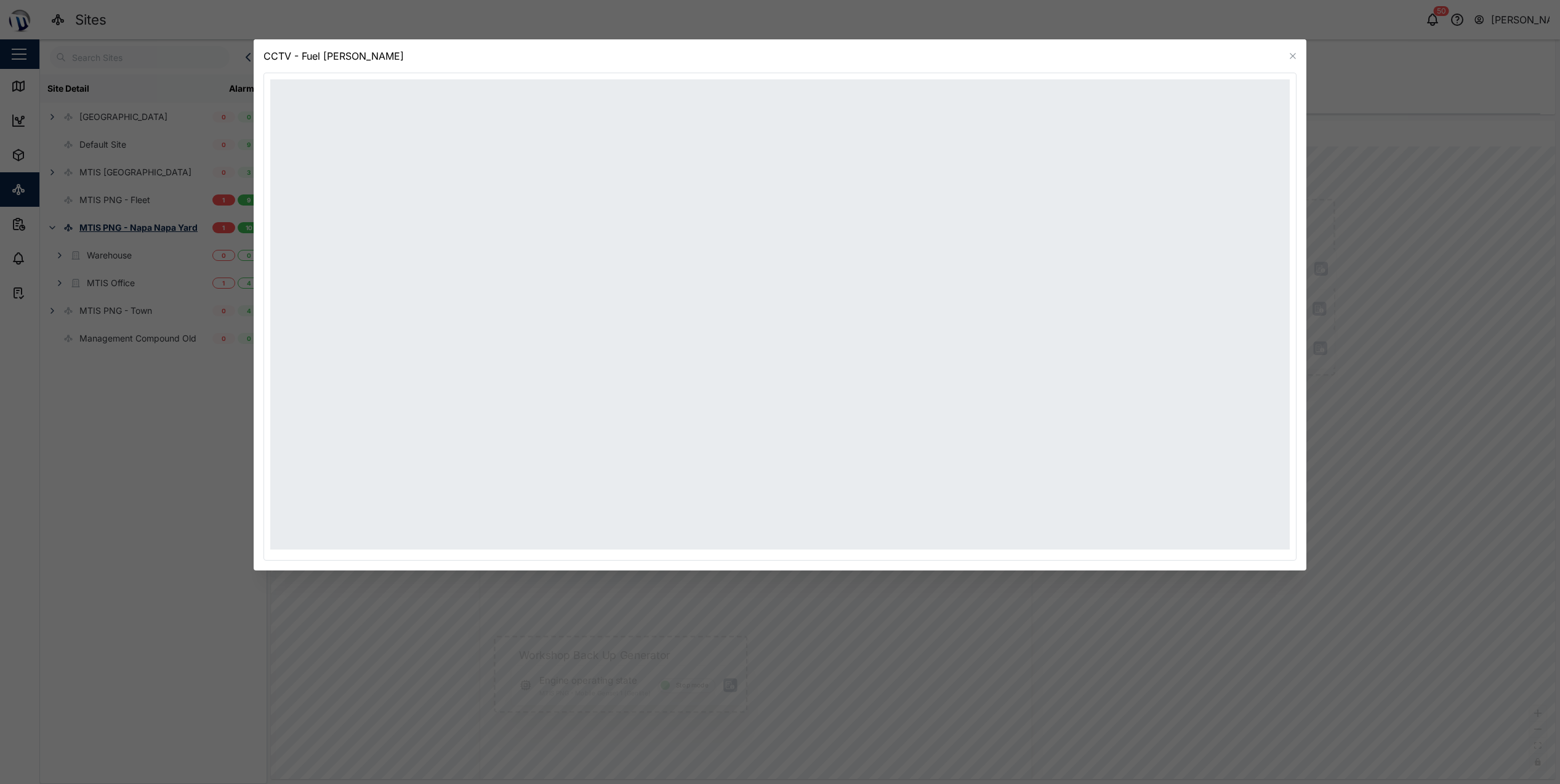
click at [1297, 56] on icon "button" at bounding box center [1293, 56] width 10 height 10
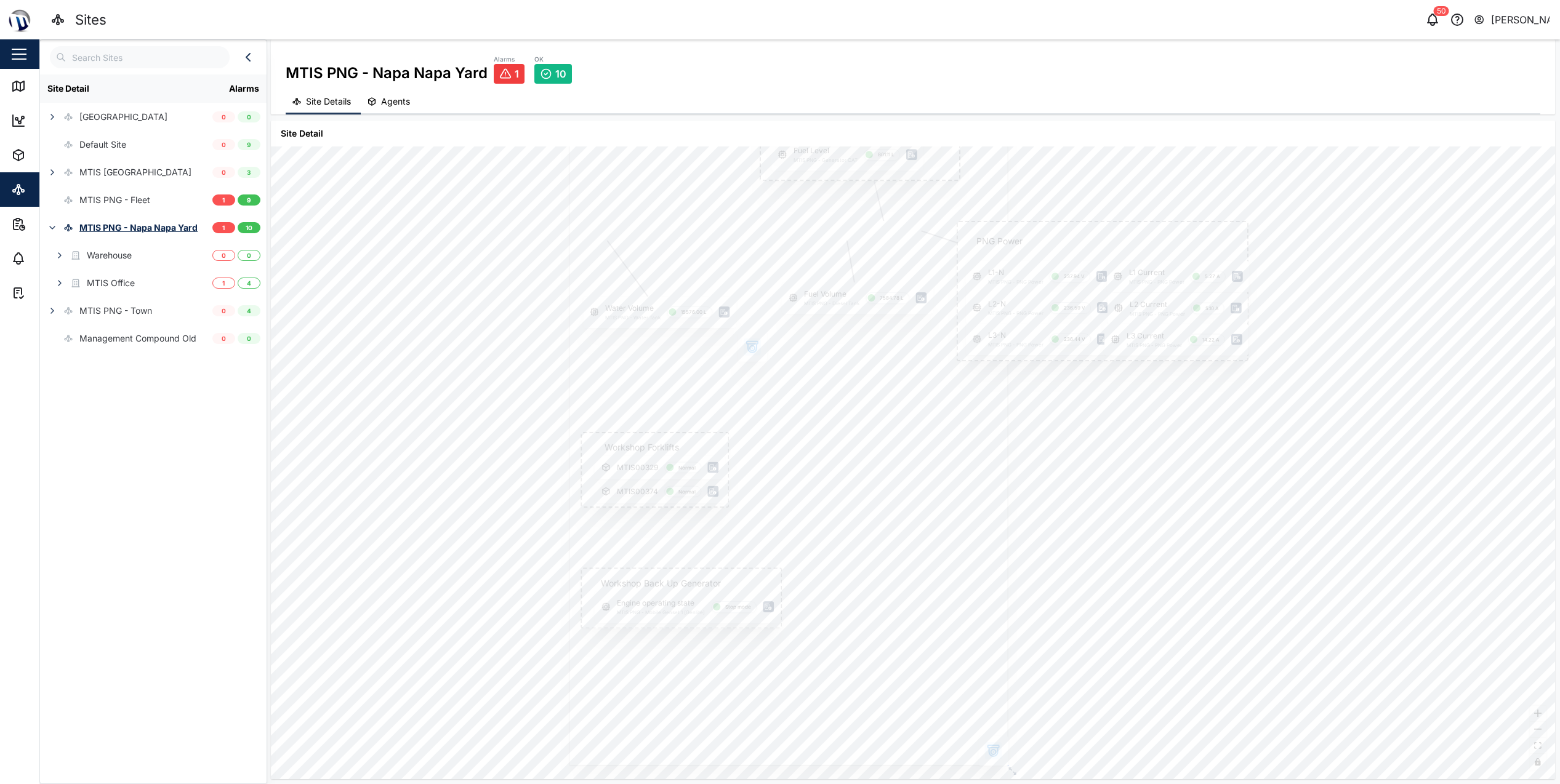
drag, startPoint x: 1032, startPoint y: 622, endPoint x: 1010, endPoint y: 404, distance: 219.1
click at [1015, 392] on div "PNG Power L1-N MTIS PNG - PNG Power 237.94 V L1 Current MTIS PNG - PNG Power 5.…" at bounding box center [913, 463] width 1284 height 633
click at [963, 557] on icon "button" at bounding box center [966, 563] width 14 height 14
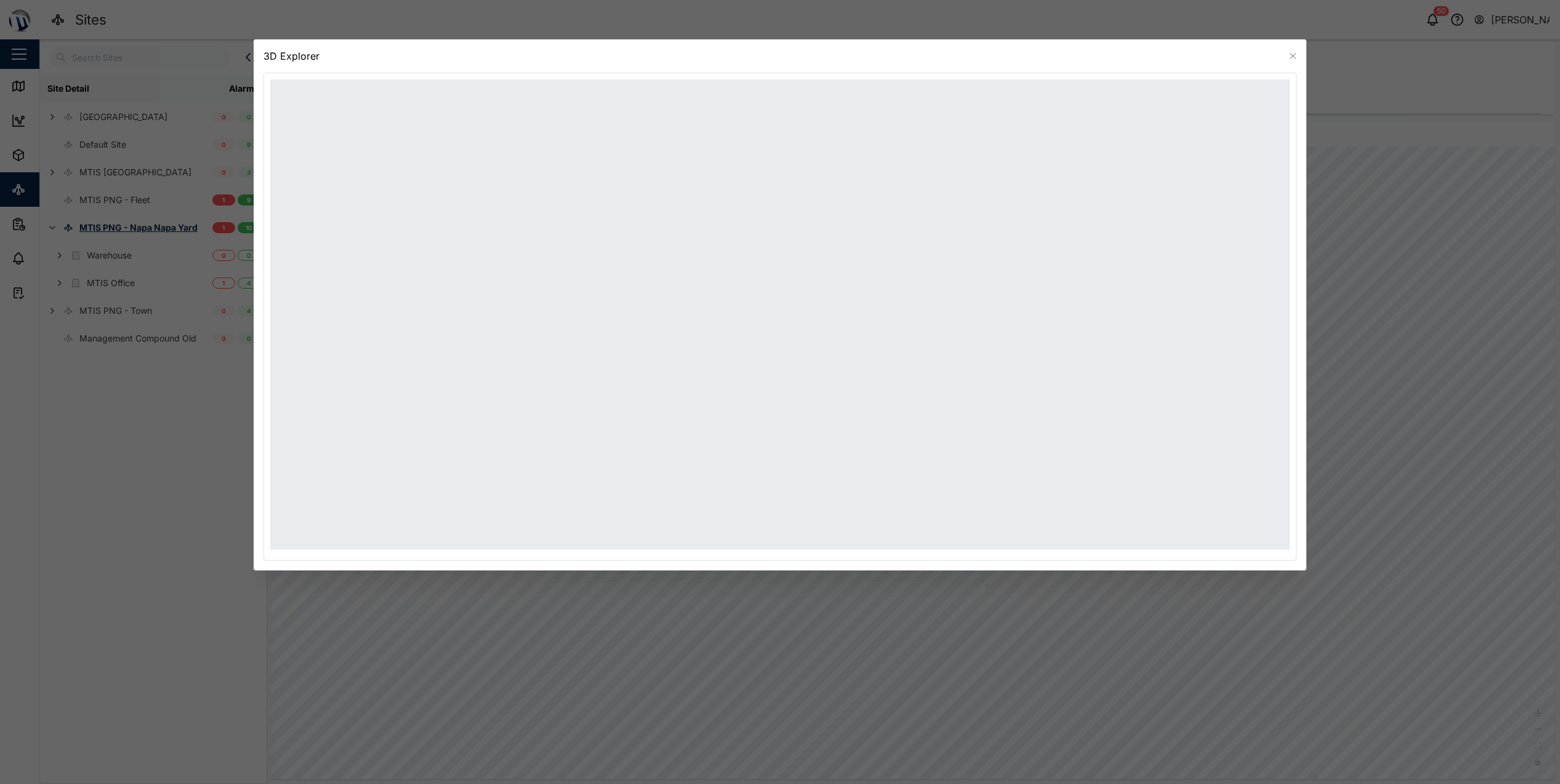
click at [1436, 372] on div at bounding box center [780, 392] width 1560 height 784
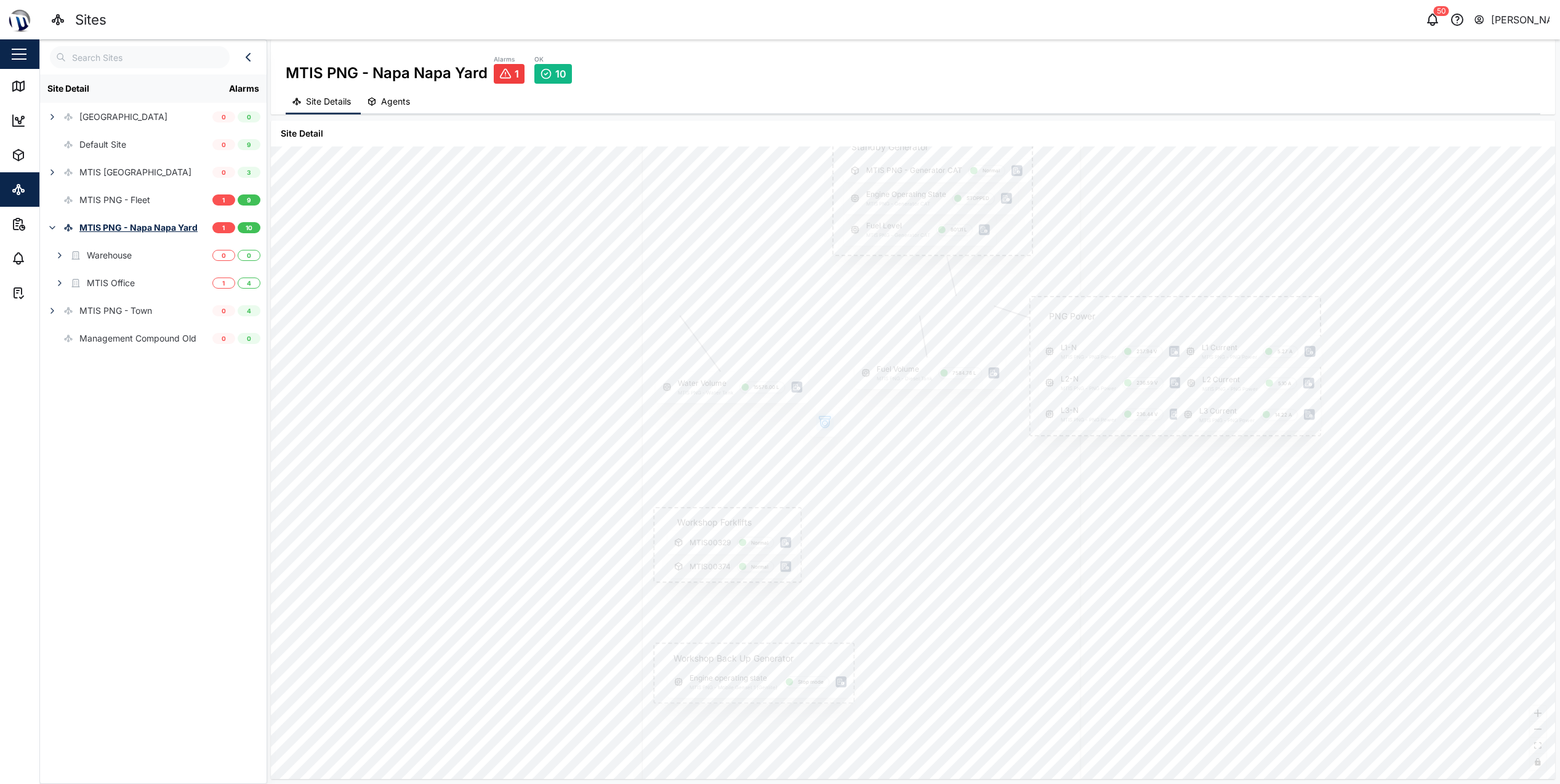
drag, startPoint x: 897, startPoint y: 366, endPoint x: 964, endPoint y: 575, distance: 219.5
click at [964, 578] on div at bounding box center [861, 471] width 439 height 739
drag, startPoint x: 1140, startPoint y: 562, endPoint x: 1143, endPoint y: 554, distance: 8.5
click at [1143, 554] on div "PNG Power L1-N MTIS PNG - PNG Power 237.94 V L1 Current MTIS PNG - PNG Power 5.…" at bounding box center [913, 463] width 1284 height 633
drag, startPoint x: 1193, startPoint y: 549, endPoint x: 1205, endPoint y: 507, distance: 43.7
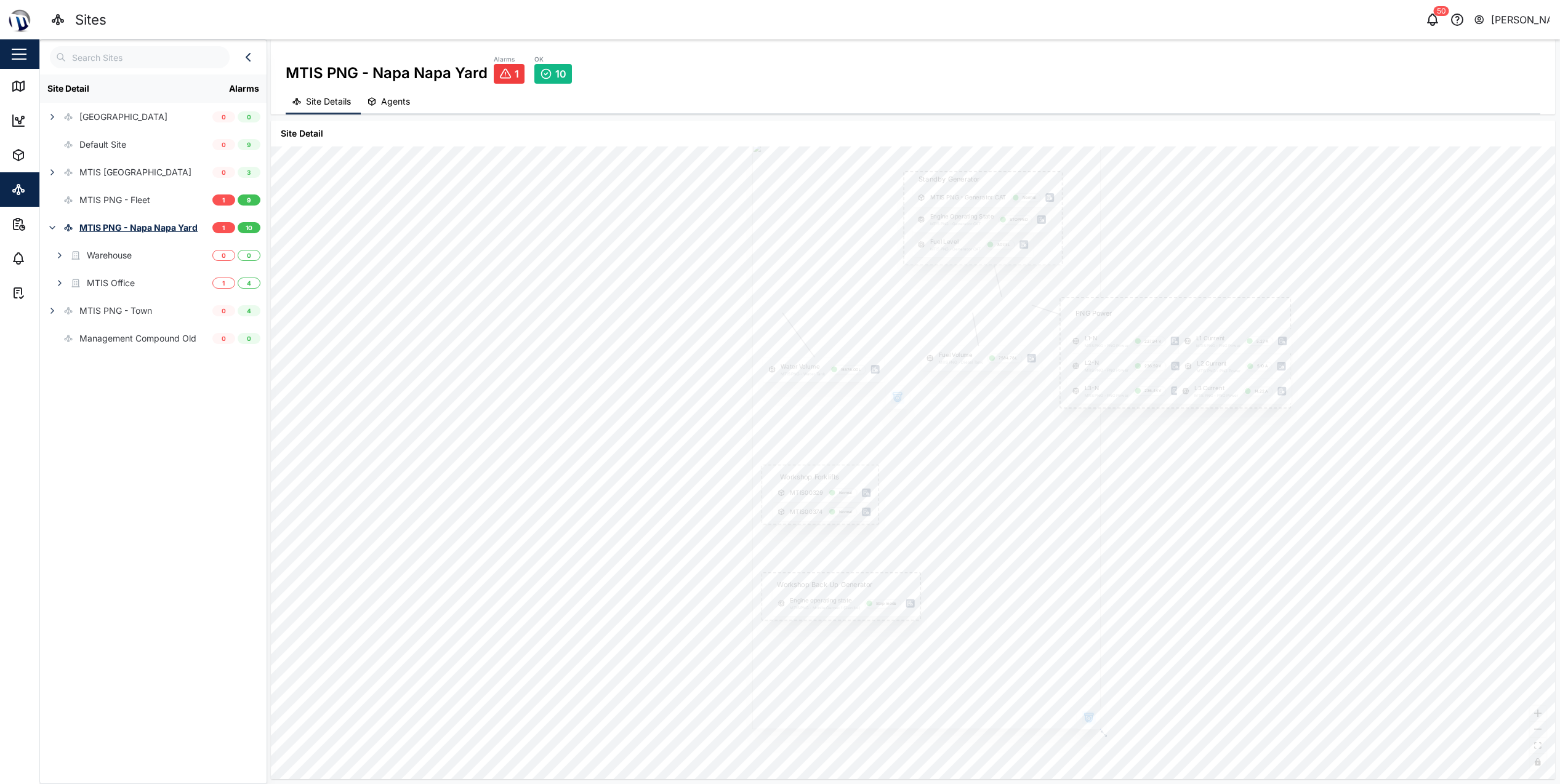
click at [1209, 510] on div "PNG Power L1-N MTIS PNG - PNG Power 237.94 V L1 Current MTIS PNG - PNG Power 5.…" at bounding box center [913, 463] width 1284 height 633
click at [835, 305] on icon at bounding box center [839, 309] width 11 height 10
